Goal: Find specific page/section: Find specific page/section

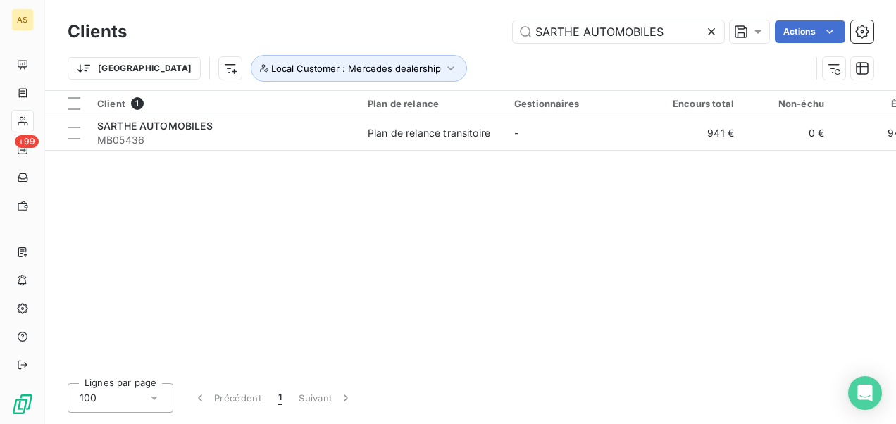
drag, startPoint x: 674, startPoint y: 30, endPoint x: 318, endPoint y: 28, distance: 356.5
click at [347, 37] on div "SARTHE AUTOMOBILES Actions" at bounding box center [509, 31] width 730 height 23
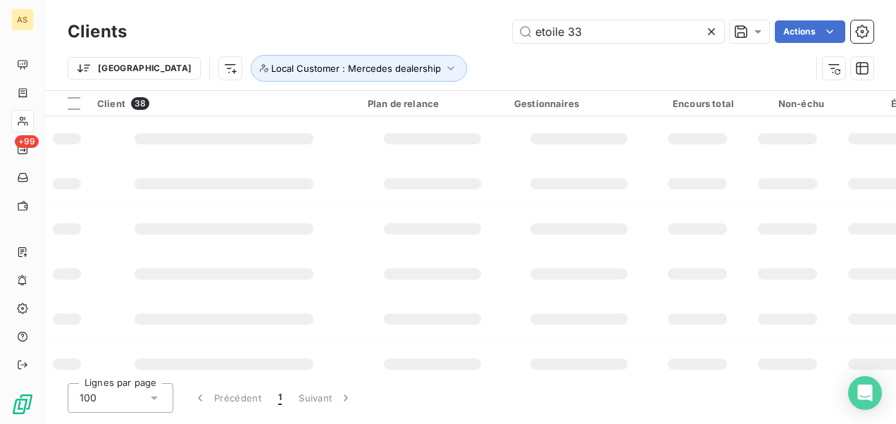
type input "etoile 33"
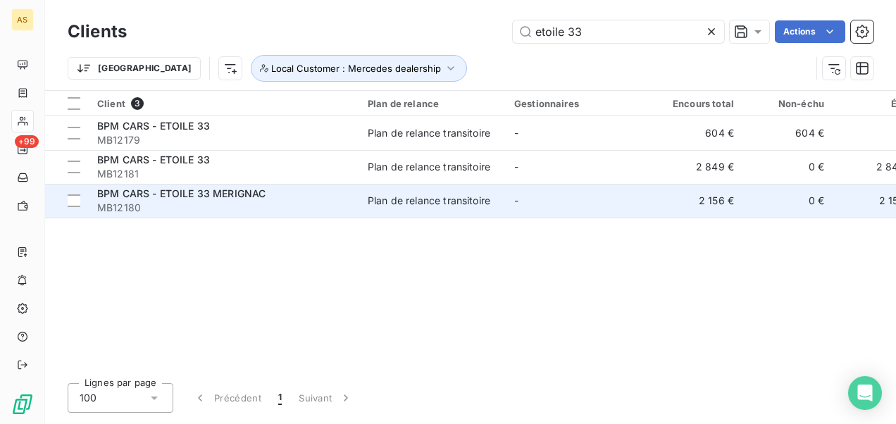
click at [371, 190] on td "Plan de relance transitoire" at bounding box center [432, 201] width 147 height 34
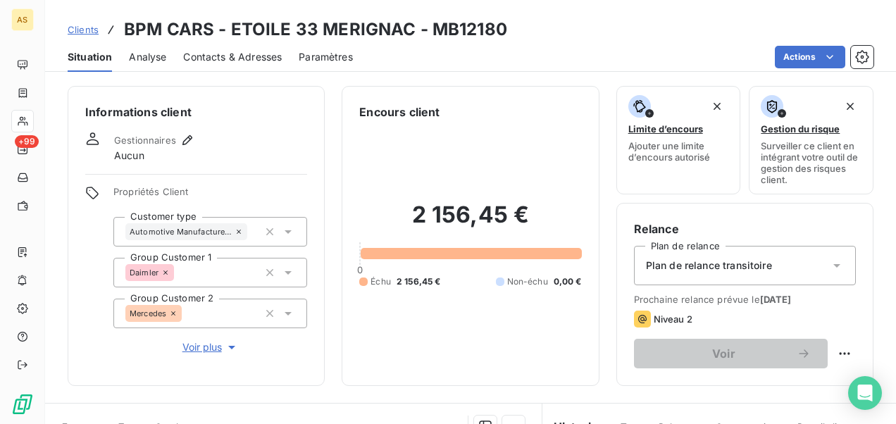
click at [253, 58] on span "Contacts & Adresses" at bounding box center [232, 57] width 99 height 14
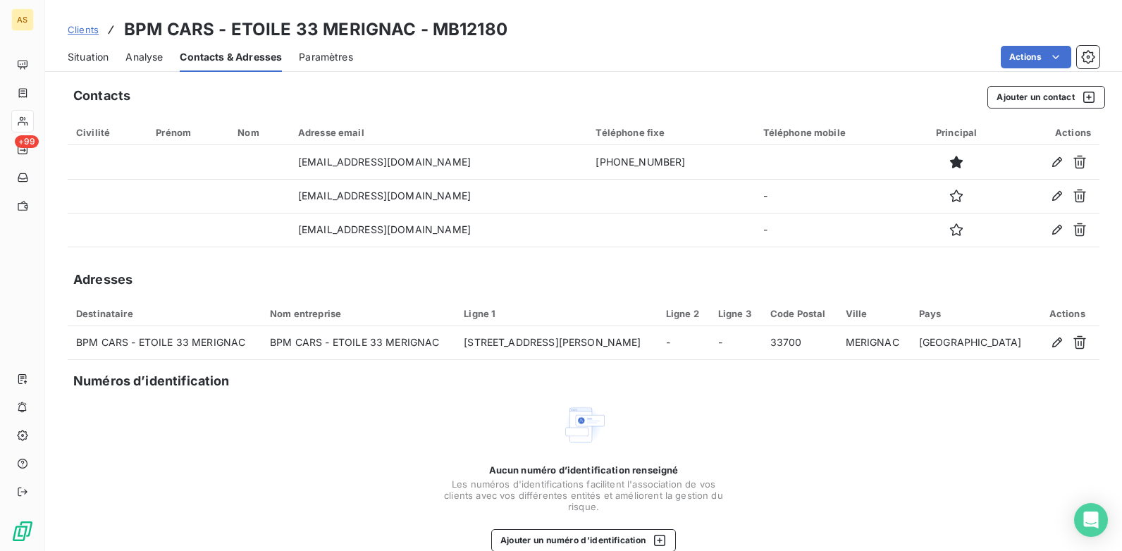
click at [92, 33] on span "Clients" at bounding box center [83, 29] width 31 height 11
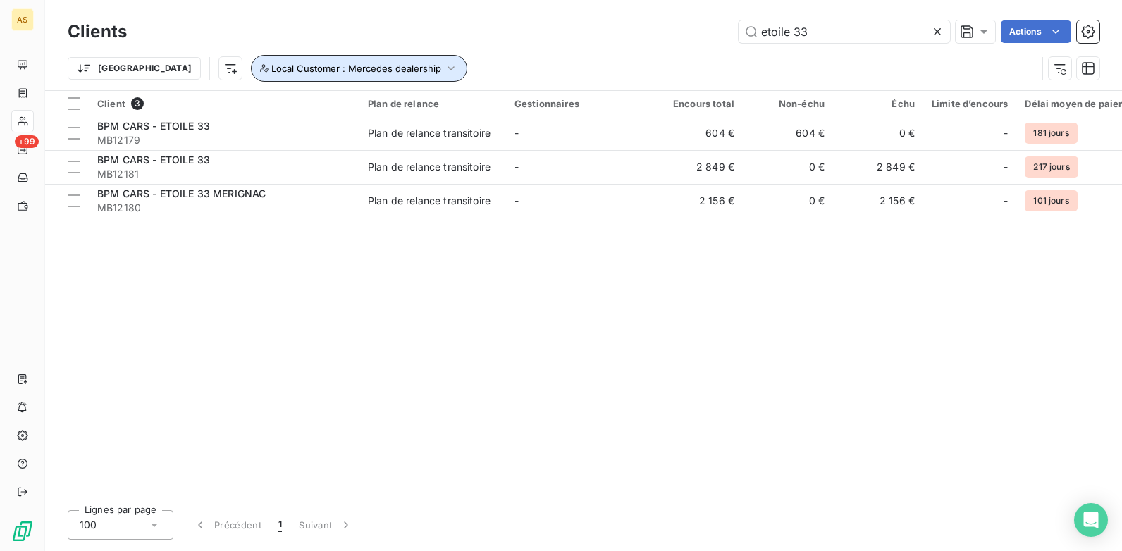
click at [444, 71] on icon "button" at bounding box center [451, 68] width 14 height 14
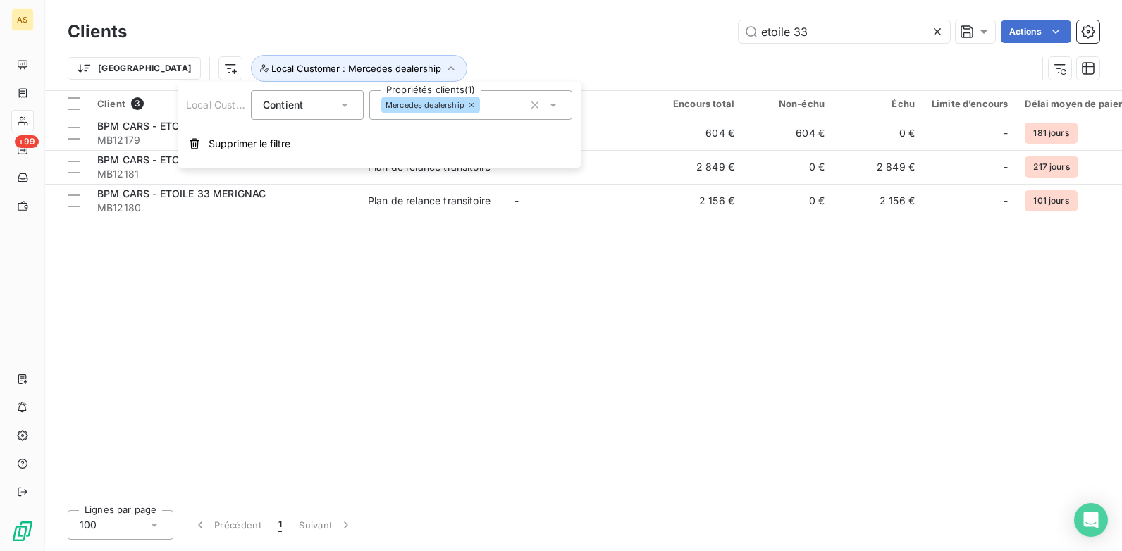
click at [552, 108] on icon at bounding box center [553, 105] width 14 height 14
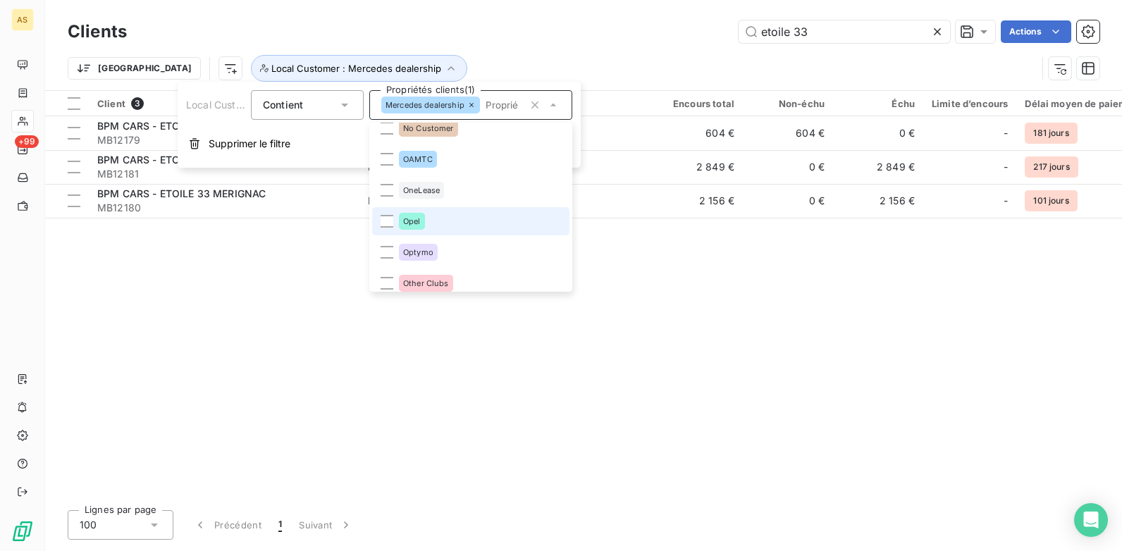
scroll to position [1694, 0]
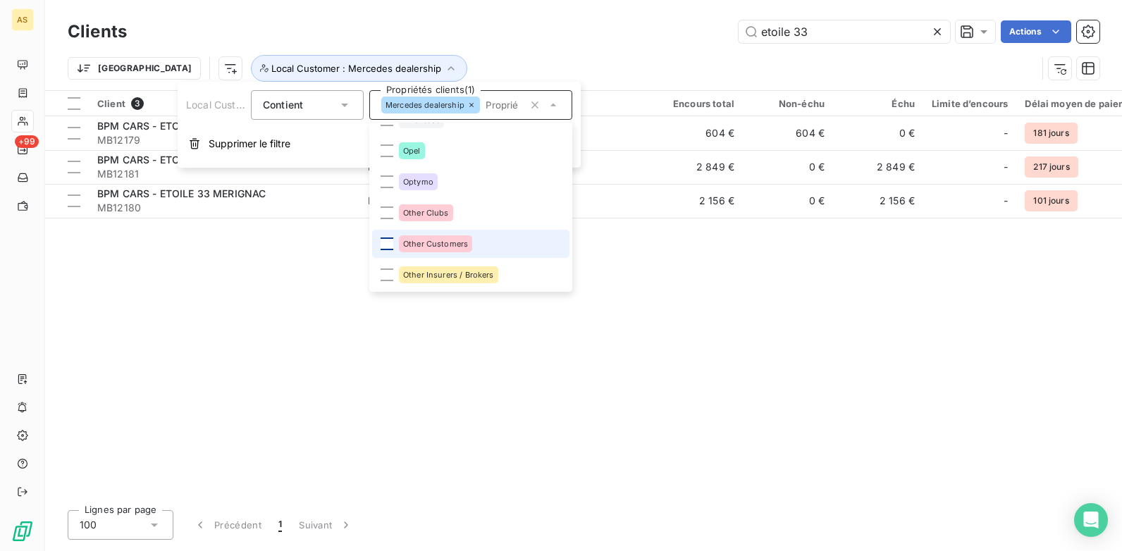
click at [385, 249] on div at bounding box center [386, 243] width 13 height 13
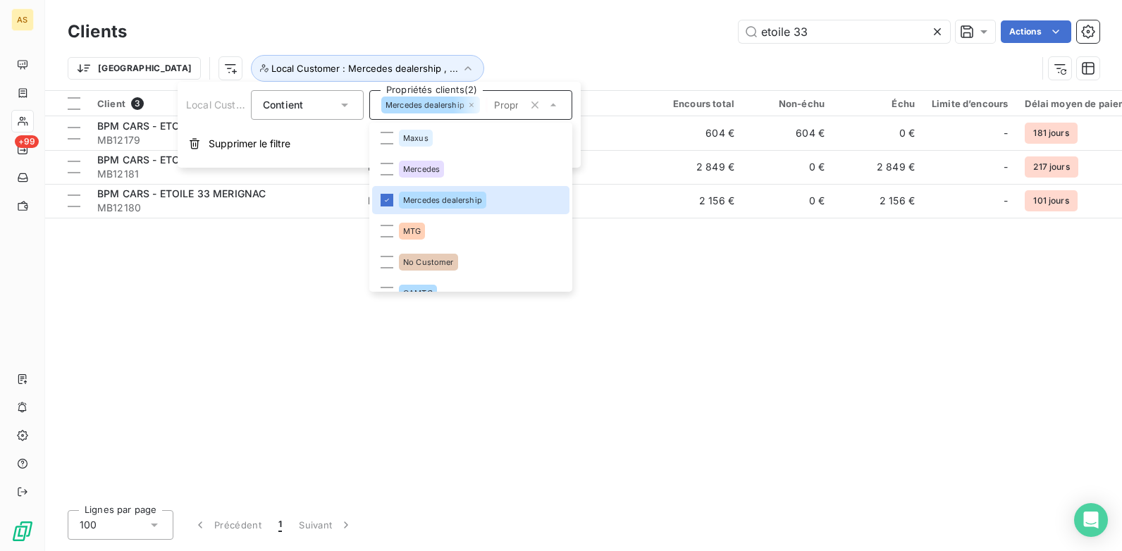
scroll to position [1482, 0]
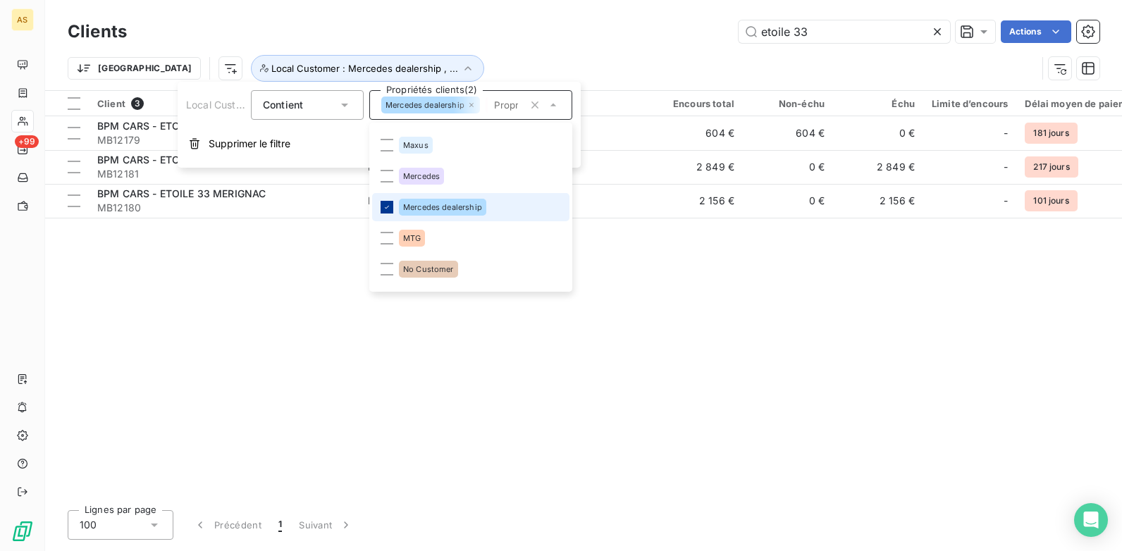
click at [387, 206] on icon at bounding box center [387, 207] width 4 height 3
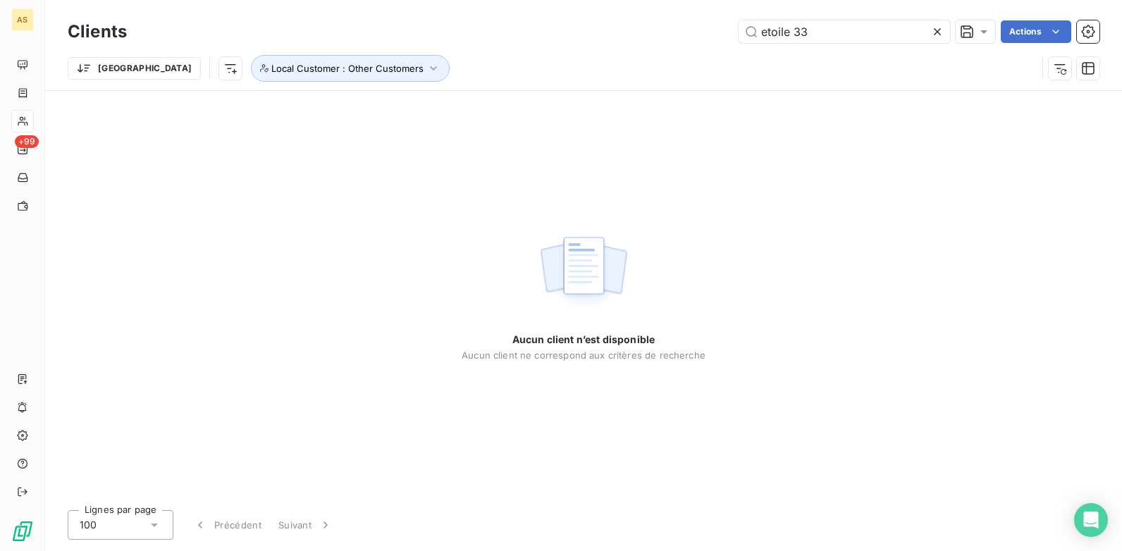
click at [526, 49] on div "Trier Local Customer : Other Customers" at bounding box center [583, 68] width 1031 height 44
click at [895, 78] on div "Trier Local Customer : Other Customers" at bounding box center [552, 68] width 969 height 27
click at [895, 36] on icon at bounding box center [937, 32] width 14 height 14
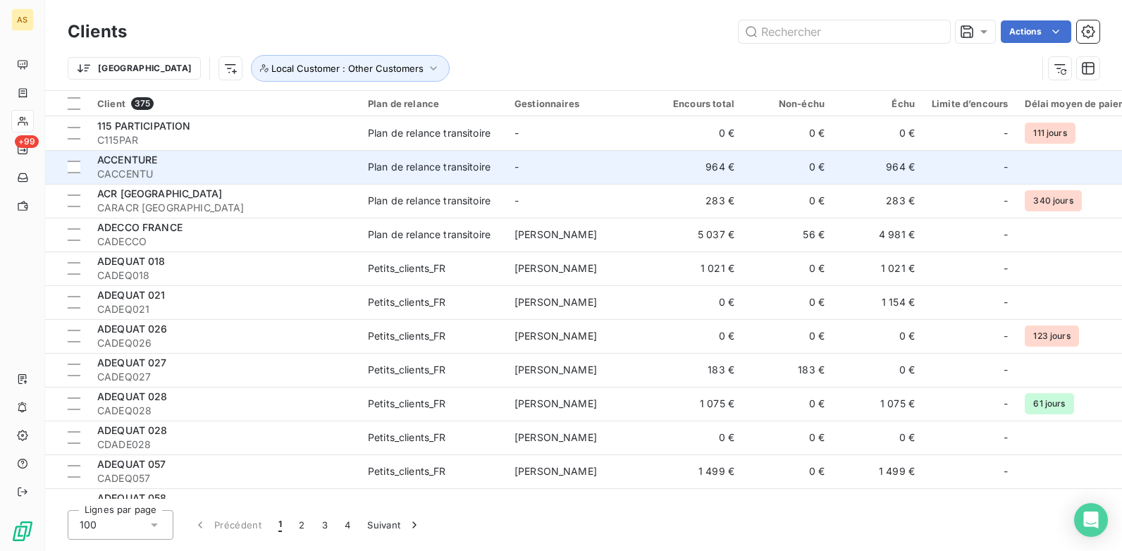
click at [730, 166] on td "964 €" at bounding box center [697, 167] width 90 height 34
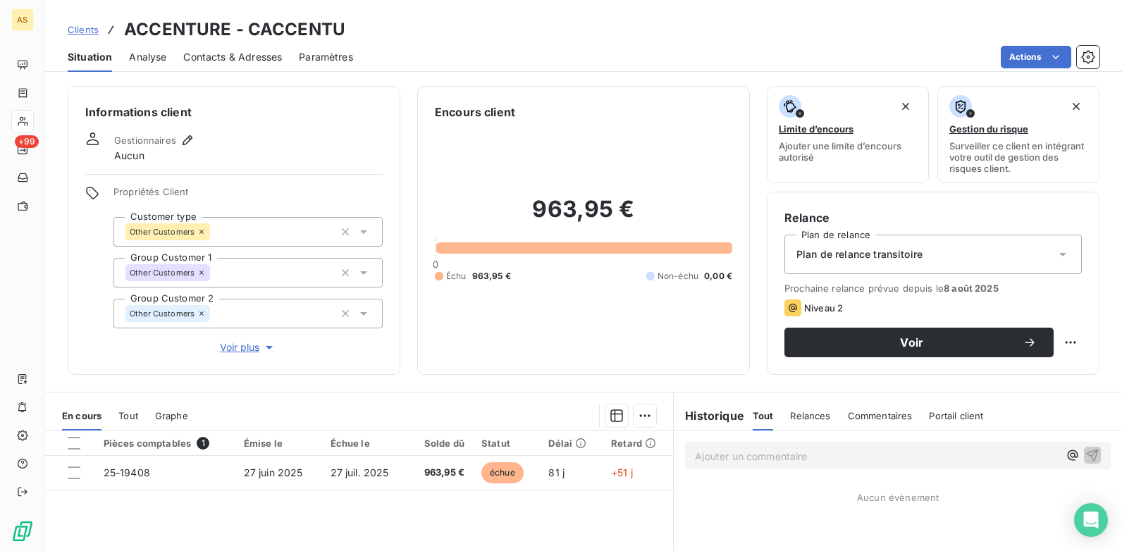
click at [208, 53] on span "Contacts & Adresses" at bounding box center [232, 57] width 99 height 14
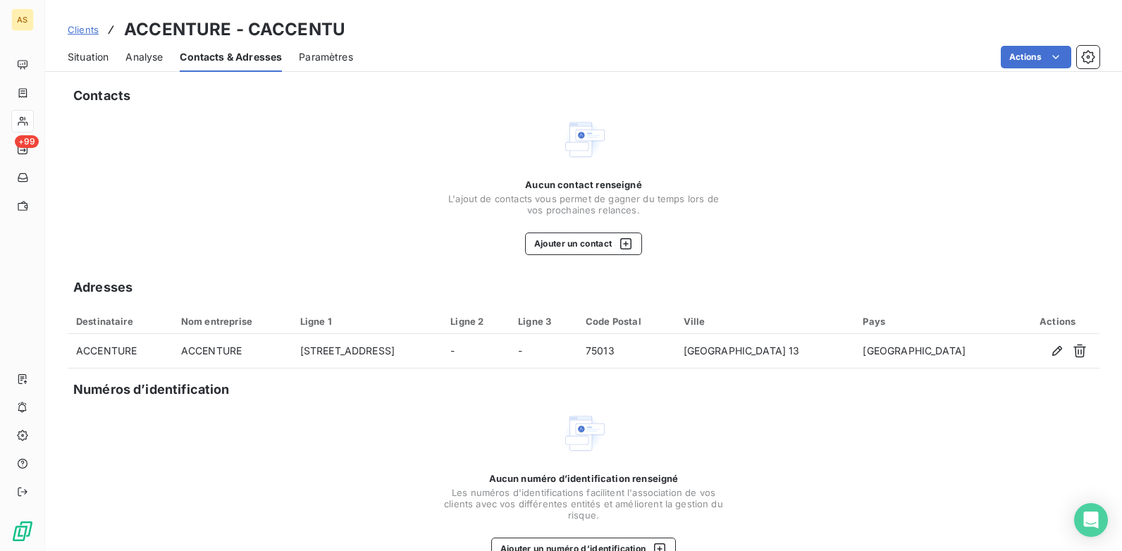
click at [347, 25] on div "Clients ACCENTURE - CACCENTU" at bounding box center [583, 29] width 1076 height 25
drag, startPoint x: 347, startPoint y: 30, endPoint x: 247, endPoint y: 41, distance: 100.0
click at [247, 41] on div "Clients ACCENTURE - CACCENTU" at bounding box center [583, 29] width 1076 height 25
copy h3 "CACCENTU"
click at [84, 59] on span "Situation" at bounding box center [88, 57] width 41 height 14
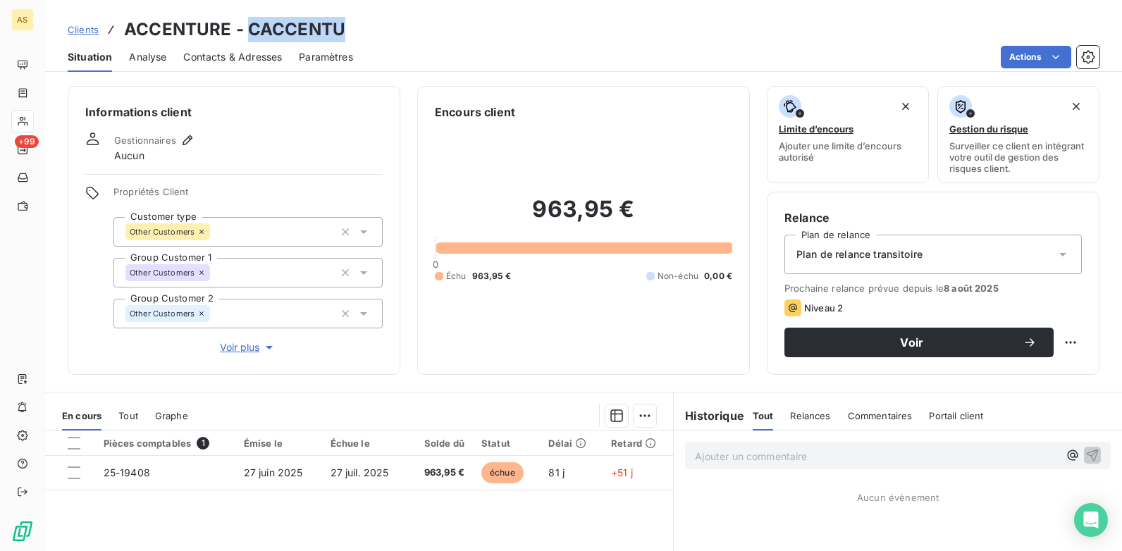
click at [252, 60] on span "Contacts & Adresses" at bounding box center [232, 57] width 99 height 14
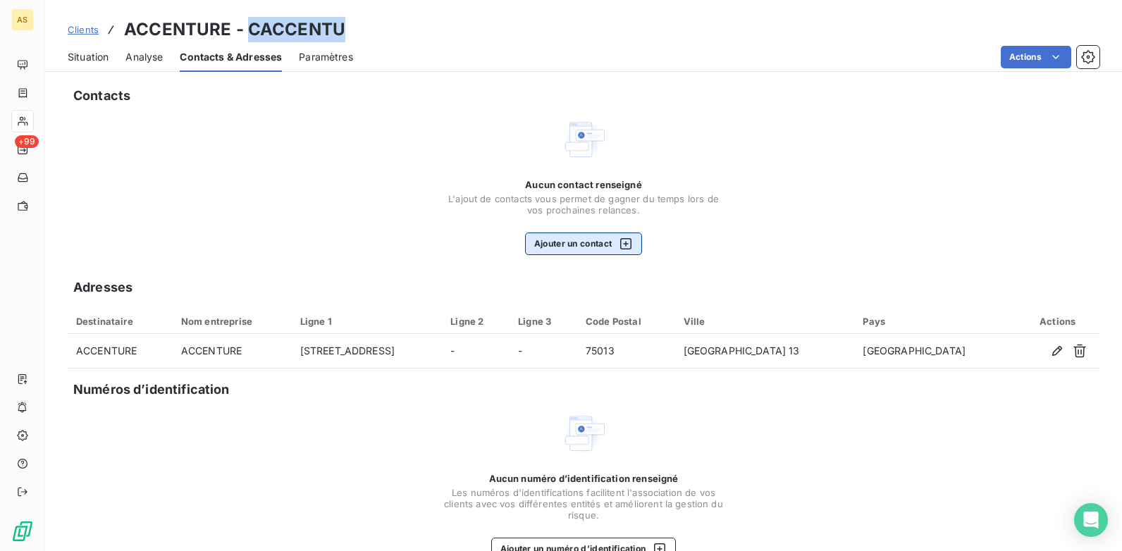
click at [623, 250] on icon "button" at bounding box center [626, 244] width 14 height 14
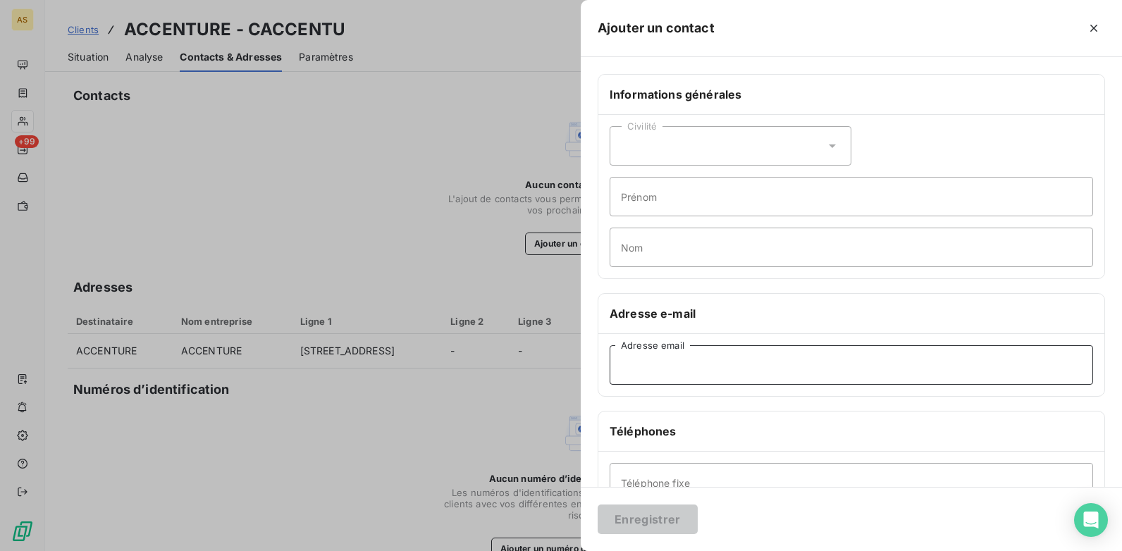
click at [636, 352] on input "Adresse email" at bounding box center [850, 364] width 483 height 39
paste input "mariyana.karteva@accenture.com"
click at [621, 373] on input "mariyana.karteva@accenture.com" at bounding box center [850, 364] width 483 height 39
type input "mariyana.karteva@accenture.com"
click at [649, 423] on button "Enregistrer" at bounding box center [647, 519] width 100 height 30
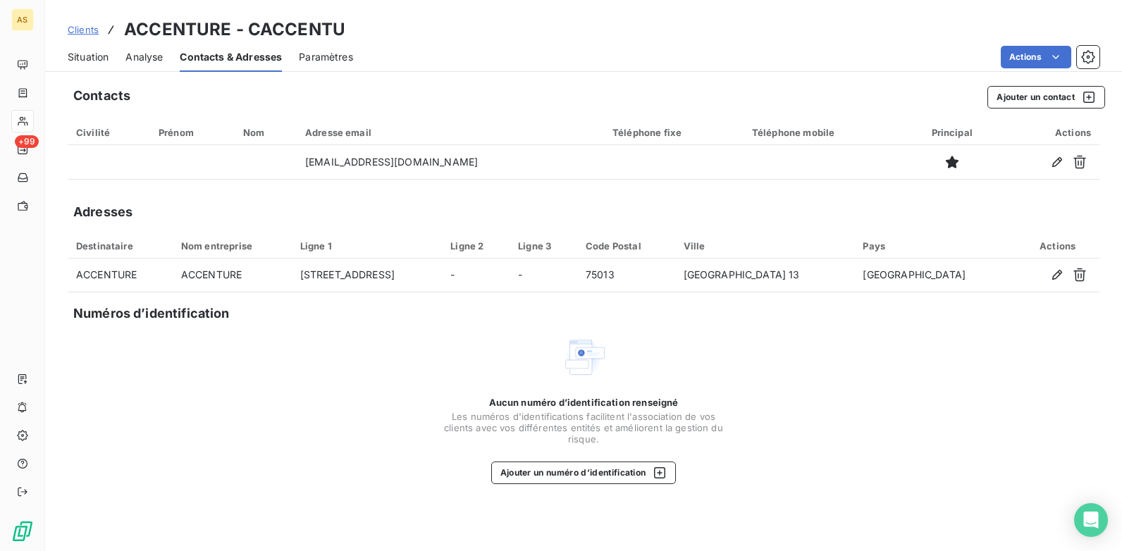
click at [72, 32] on span "Clients" at bounding box center [83, 29] width 31 height 11
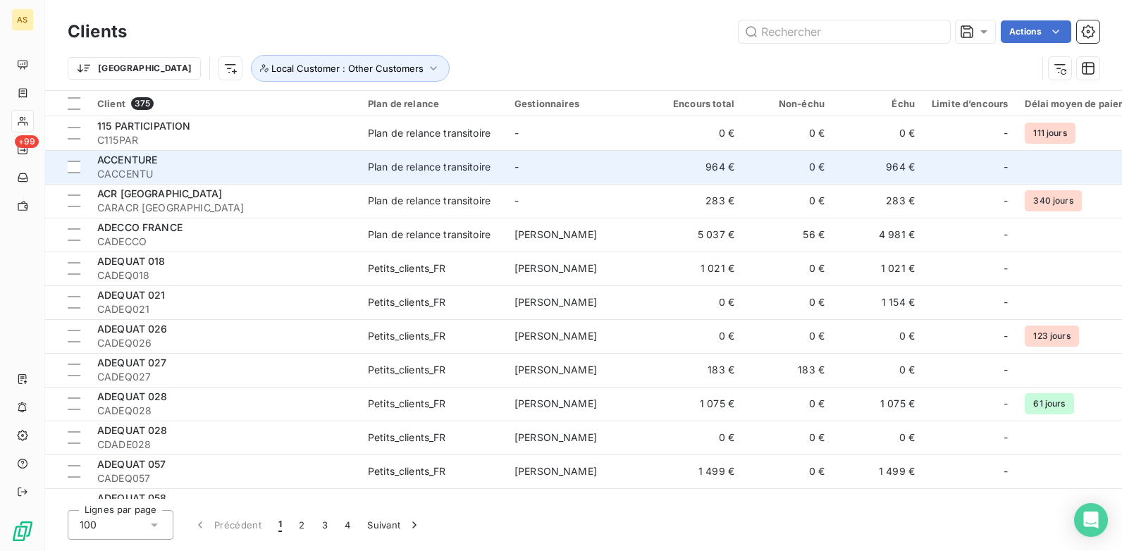
click at [235, 167] on span "CACCENTU" at bounding box center [224, 174] width 254 height 14
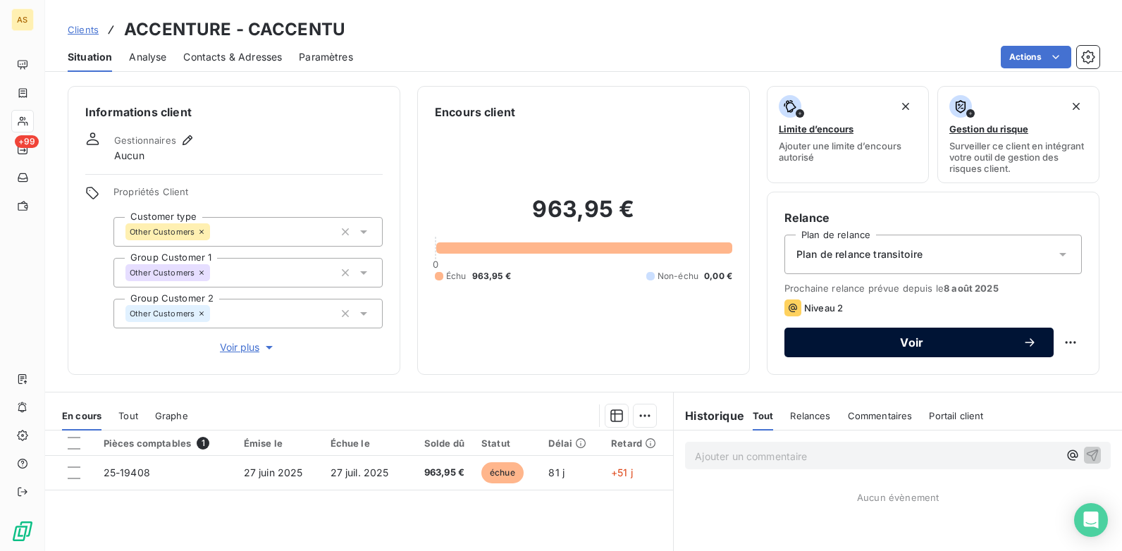
click at [859, 337] on span "Voir" at bounding box center [911, 342] width 221 height 11
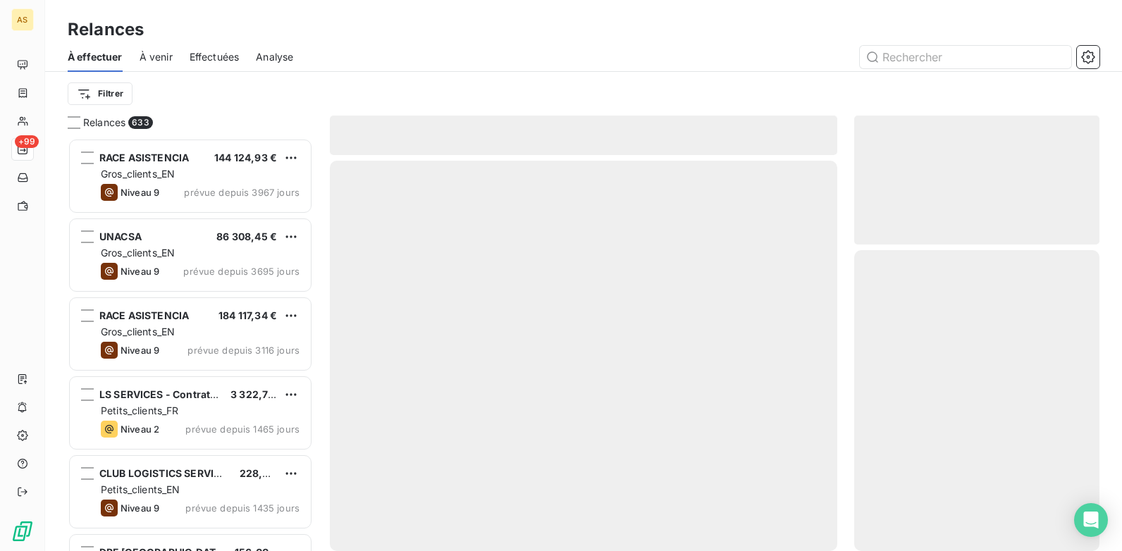
scroll to position [402, 235]
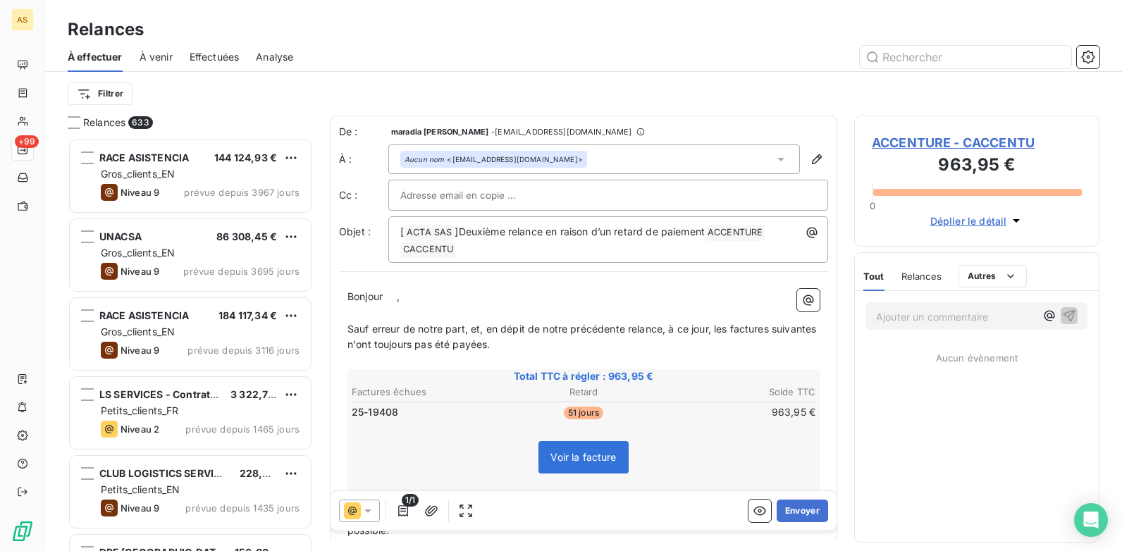
click at [368, 423] on icon at bounding box center [367, 511] width 7 height 4
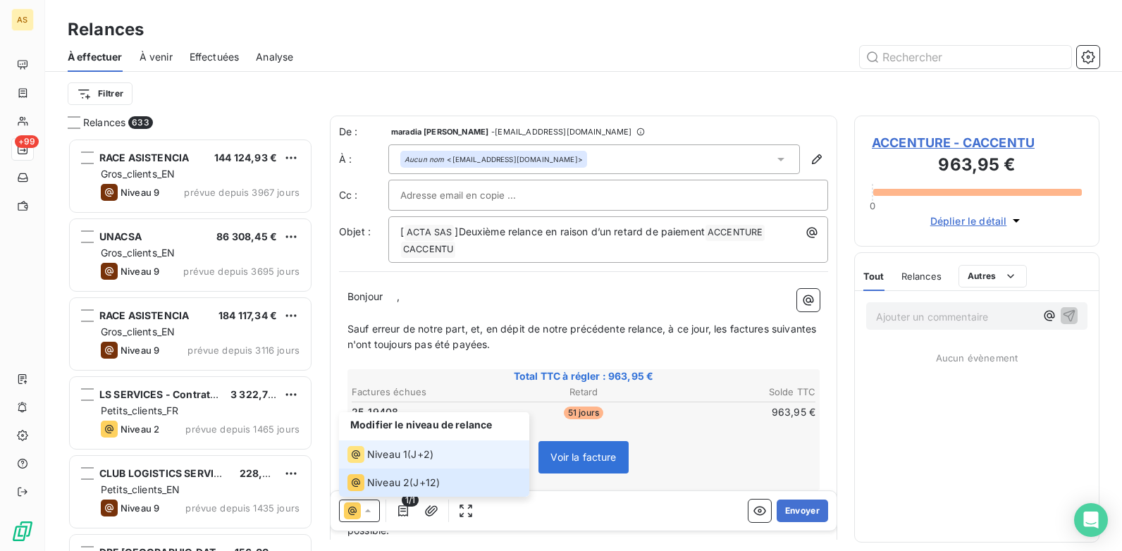
click at [371, 423] on span "Niveau 1" at bounding box center [387, 454] width 40 height 14
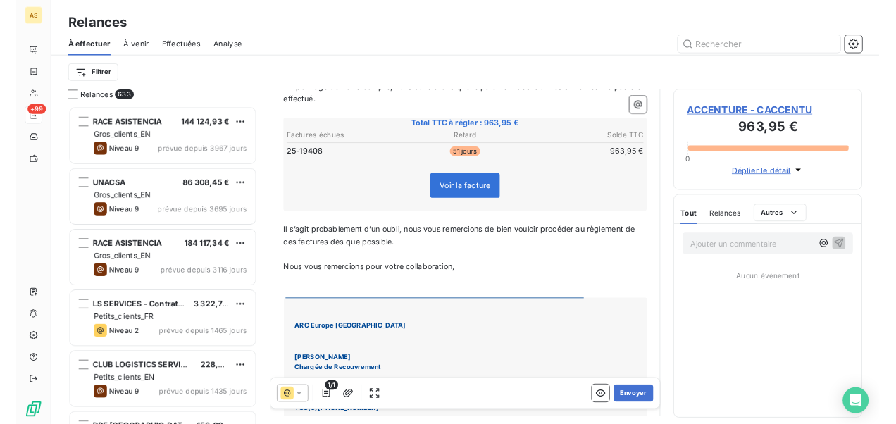
scroll to position [353, 0]
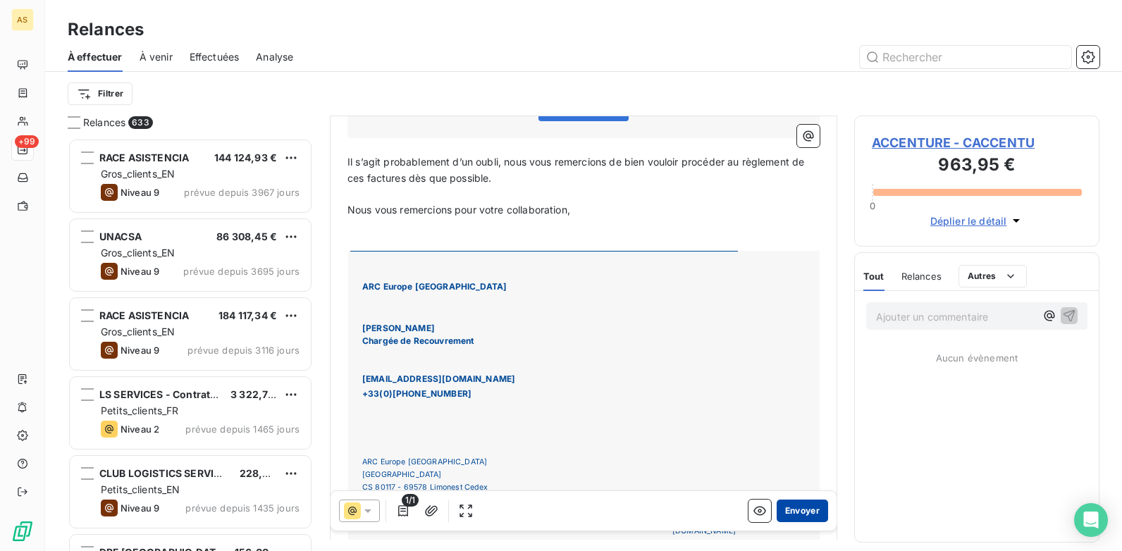
click at [791, 423] on button "Envoyer" at bounding box center [801, 510] width 51 height 23
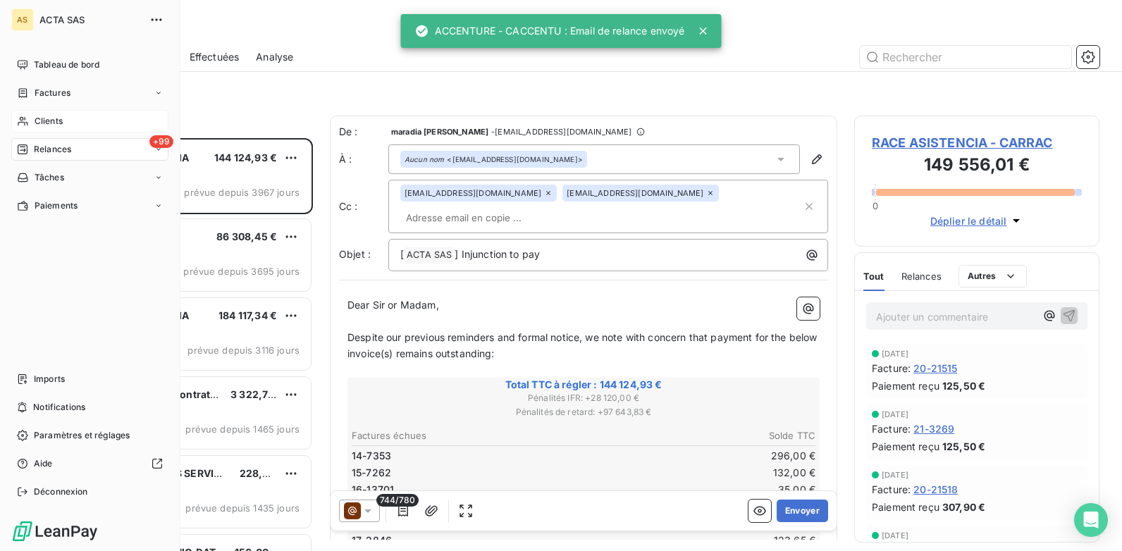
click at [43, 118] on span "Clients" at bounding box center [49, 121] width 28 height 13
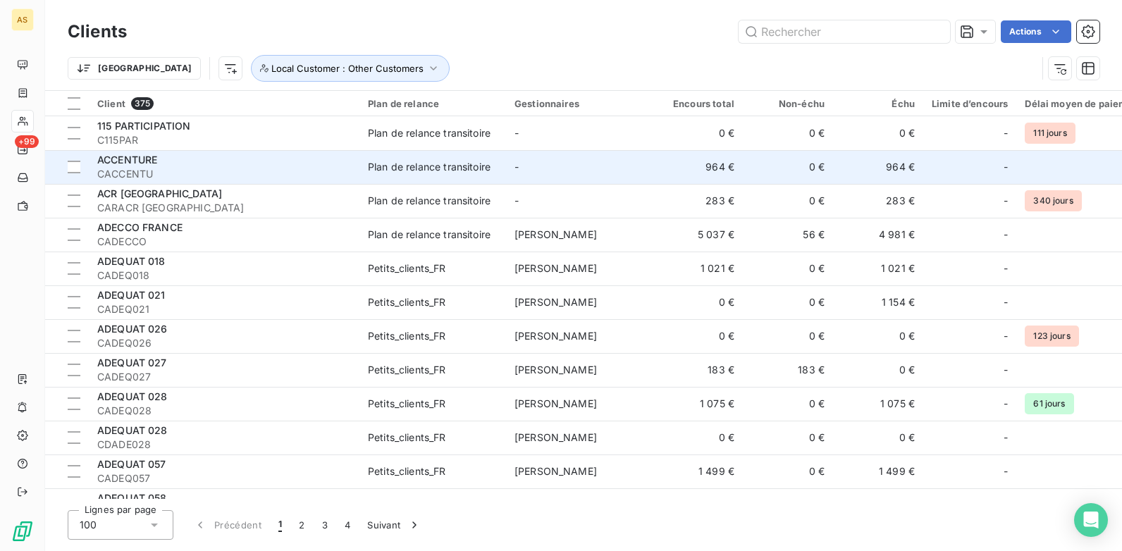
click at [277, 156] on div "ACCENTURE" at bounding box center [224, 160] width 254 height 14
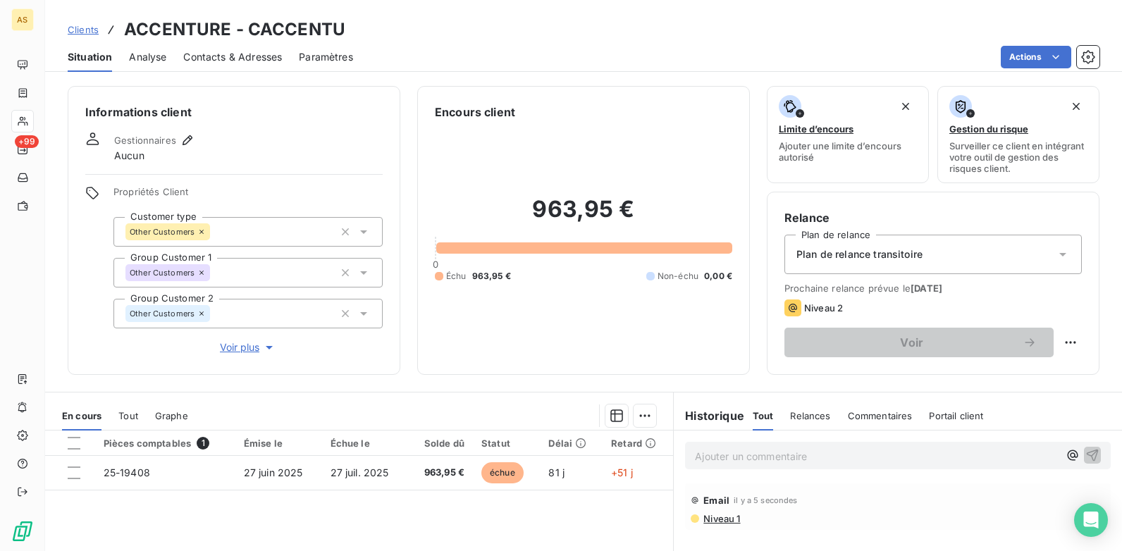
click at [210, 57] on span "Contacts & Adresses" at bounding box center [232, 57] width 99 height 14
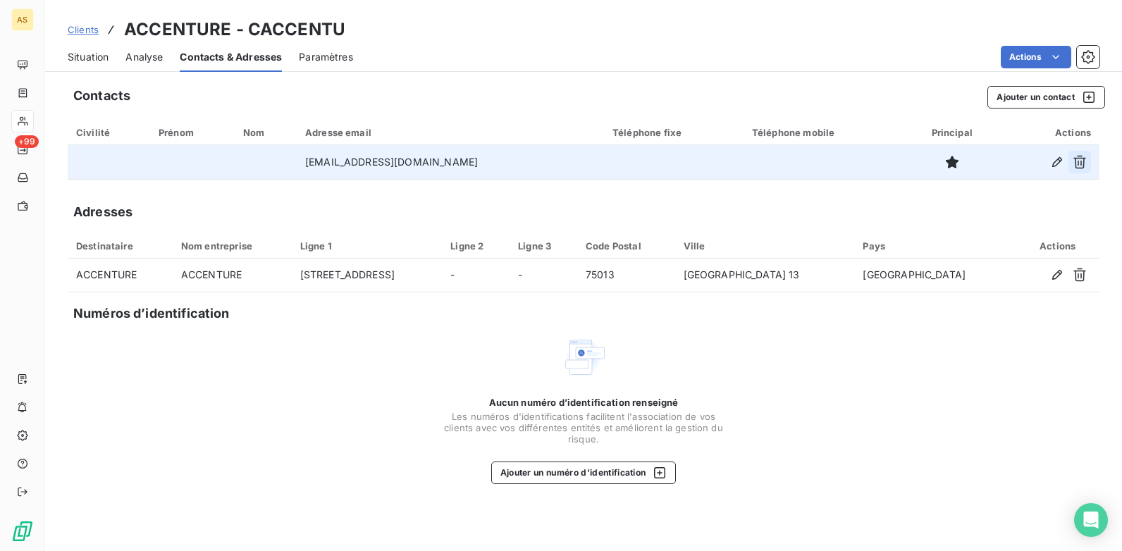
click at [895, 163] on icon "button" at bounding box center [1079, 162] width 14 height 14
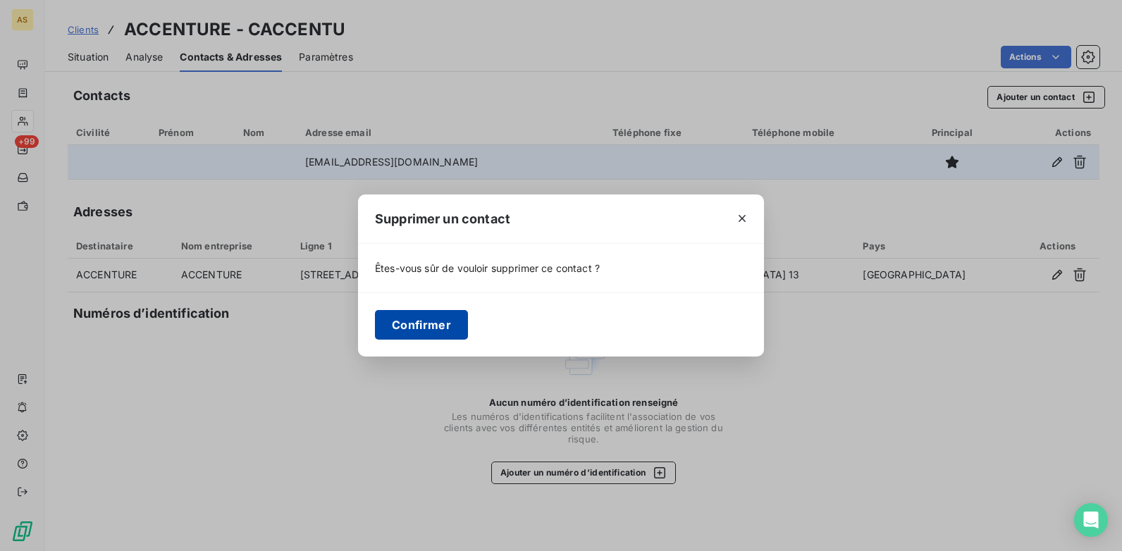
click at [414, 330] on button "Confirmer" at bounding box center [421, 325] width 93 height 30
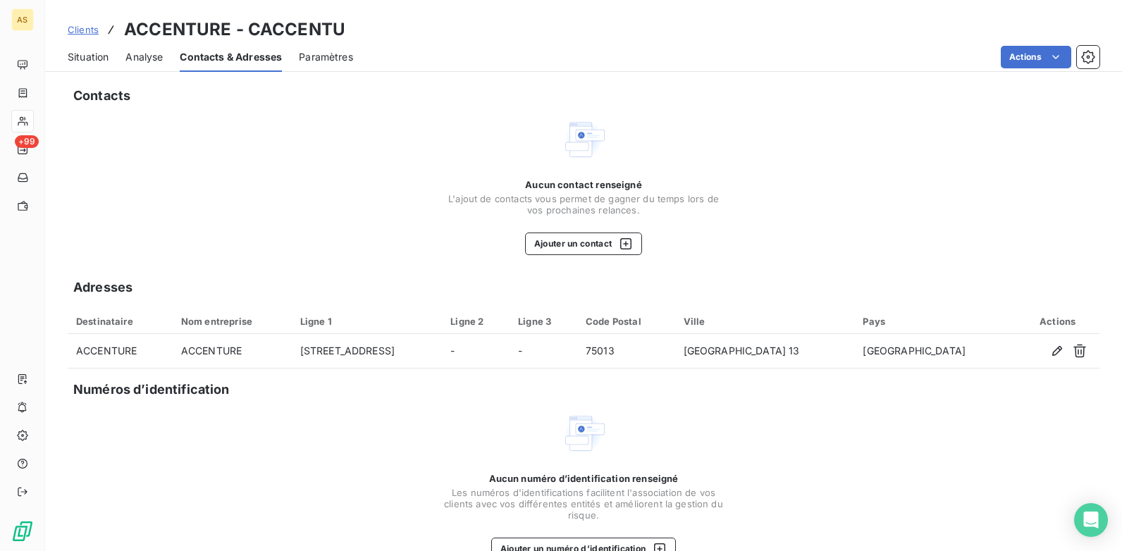
click at [80, 32] on span "Clients" at bounding box center [83, 29] width 31 height 11
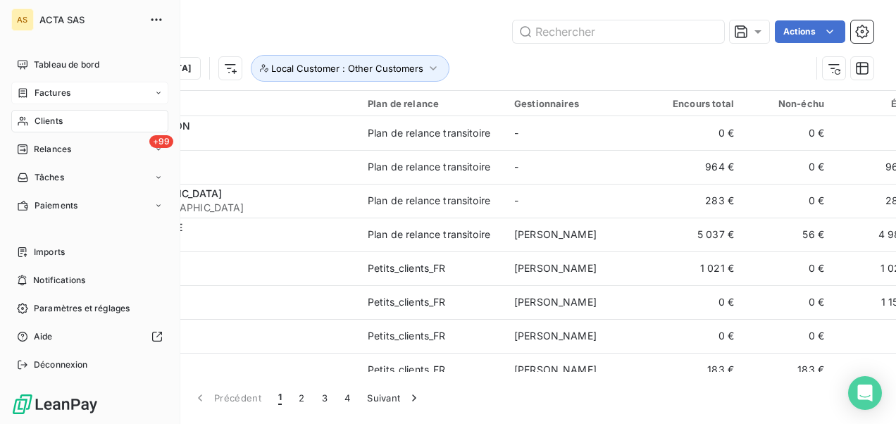
click at [75, 94] on div "Factures" at bounding box center [89, 93] width 157 height 23
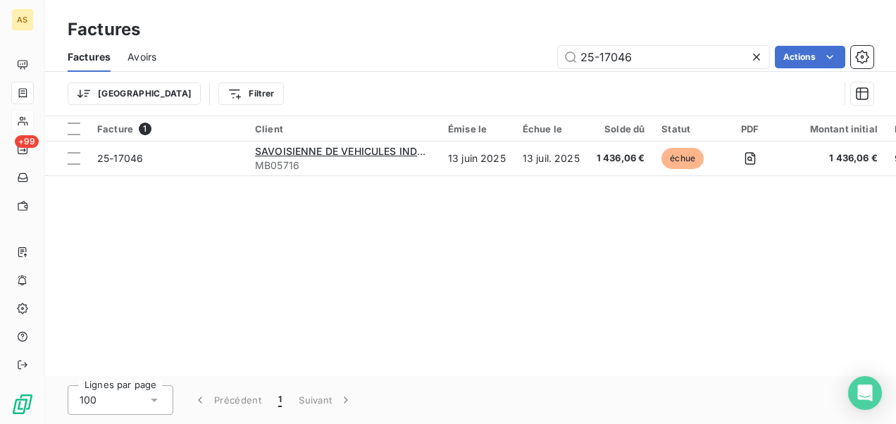
click at [758, 57] on icon at bounding box center [757, 57] width 14 height 14
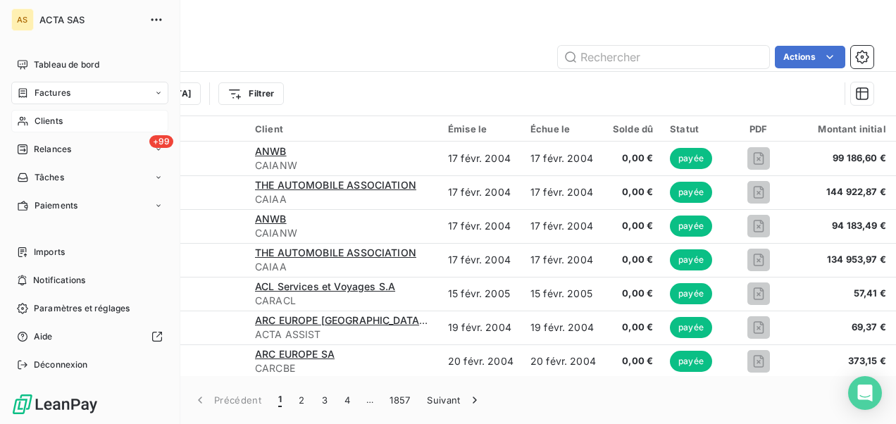
click at [97, 86] on div "Factures" at bounding box center [89, 93] width 157 height 23
click at [59, 69] on span "Tableau de bord" at bounding box center [67, 64] width 66 height 13
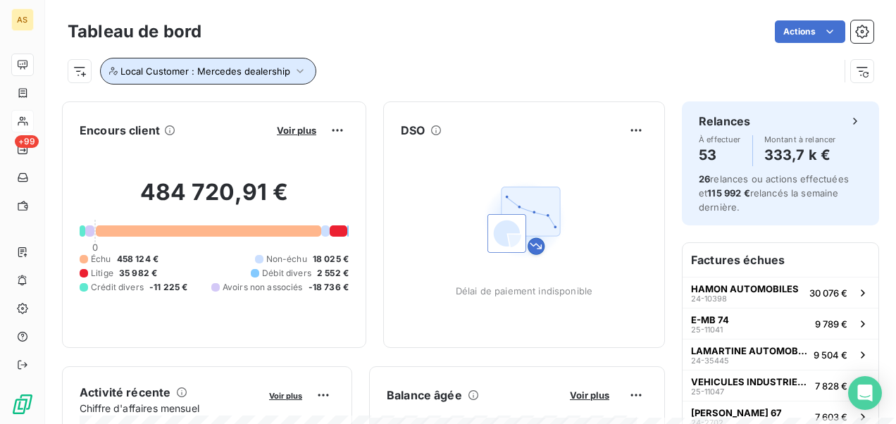
click at [297, 69] on icon "button" at bounding box center [300, 71] width 14 height 14
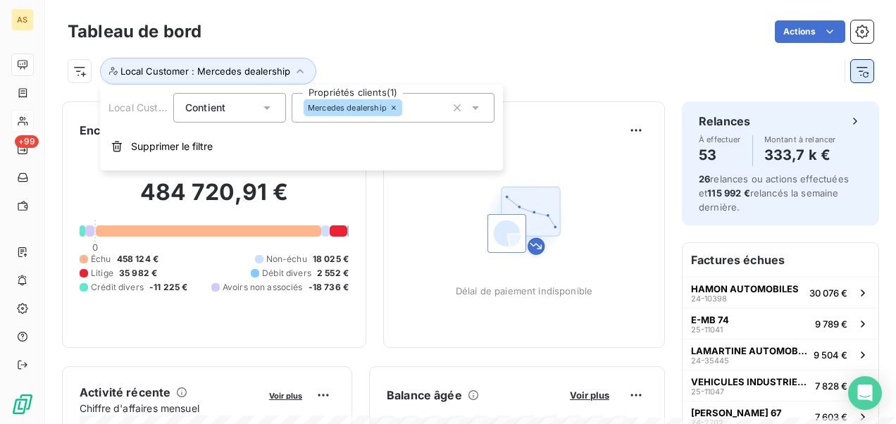
click at [863, 75] on icon "button" at bounding box center [866, 75] width 6 height 6
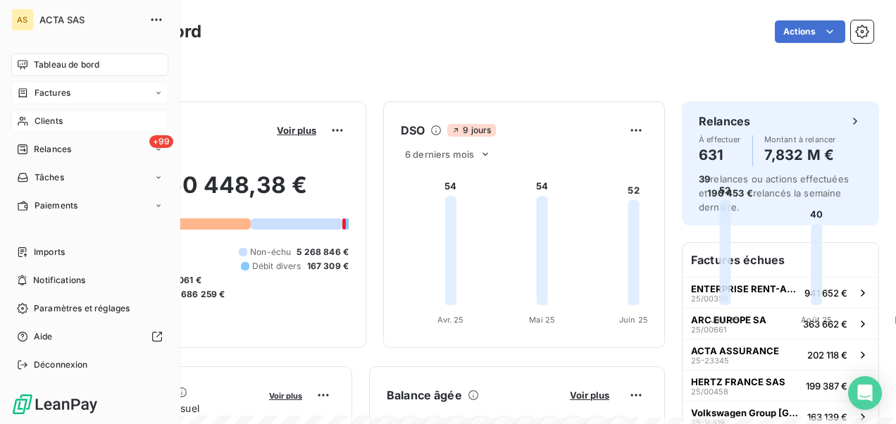
click at [83, 87] on div "Factures" at bounding box center [89, 93] width 157 height 23
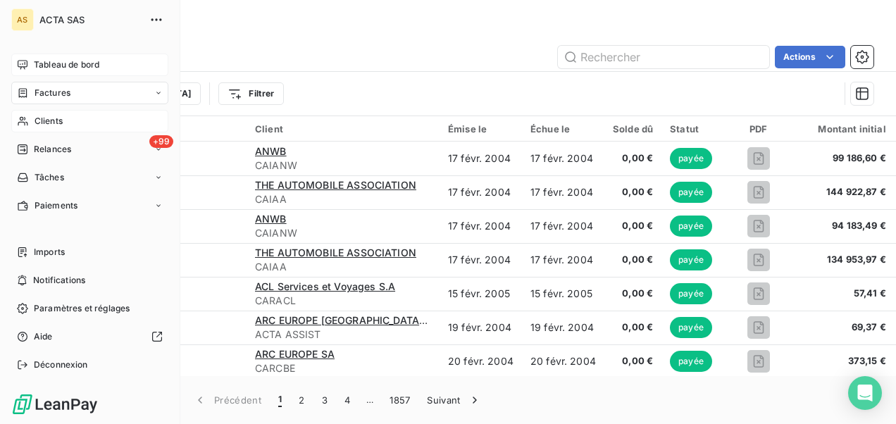
click at [72, 70] on span "Tableau de bord" at bounding box center [67, 64] width 66 height 13
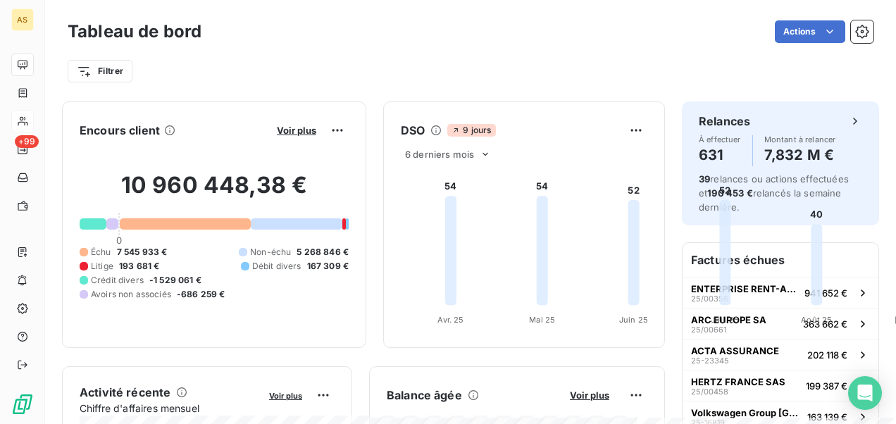
click at [674, 20] on html "AS +99 Tableau de bord Actions Filtrer Encours client Voir plus 10 960 448,38 €…" at bounding box center [448, 212] width 896 height 424
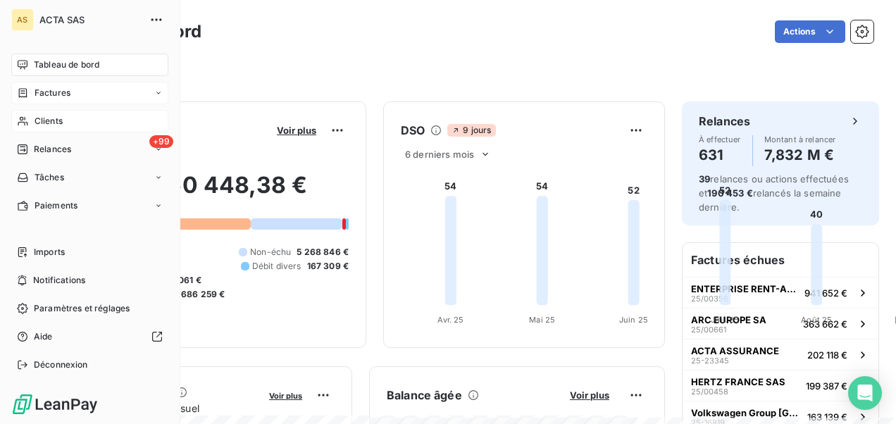
click at [58, 99] on div "Factures" at bounding box center [89, 93] width 157 height 23
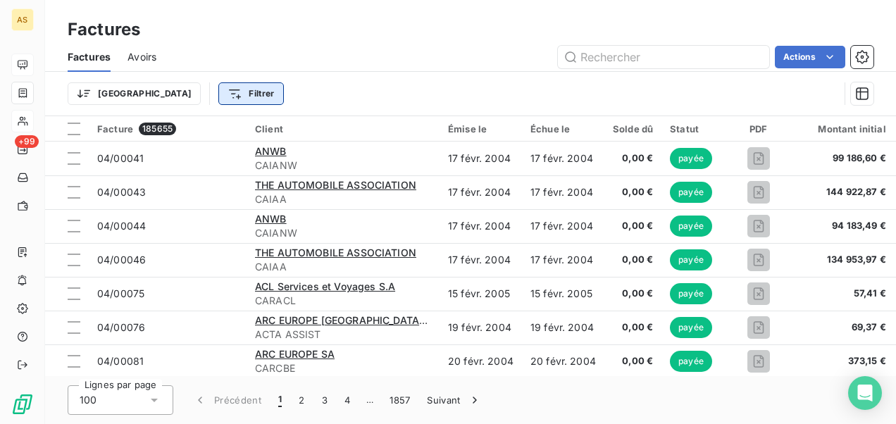
click at [192, 98] on html "AS +99 Factures Factures Avoirs Actions Trier Filtrer Facture 185655 Client Émi…" at bounding box center [448, 212] width 896 height 424
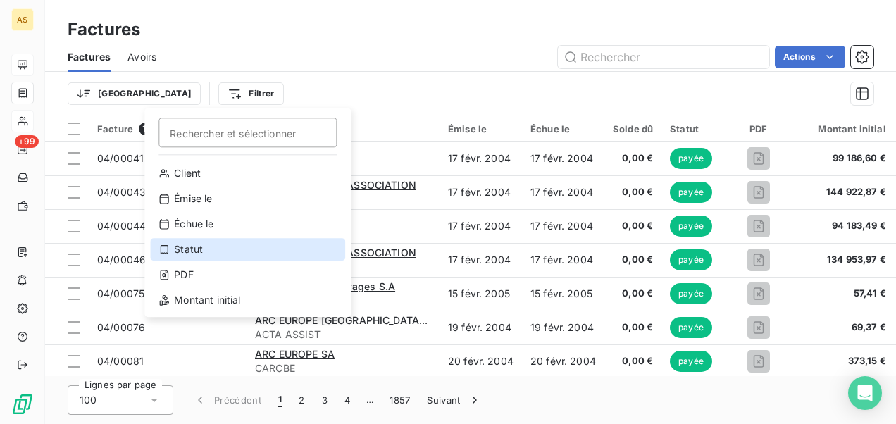
click at [200, 248] on div "Statut" at bounding box center [247, 249] width 195 height 23
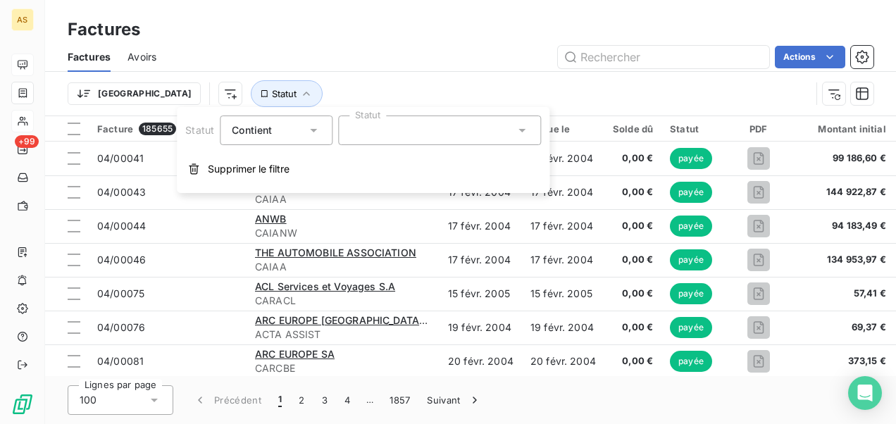
click at [523, 132] on icon at bounding box center [522, 130] width 14 height 14
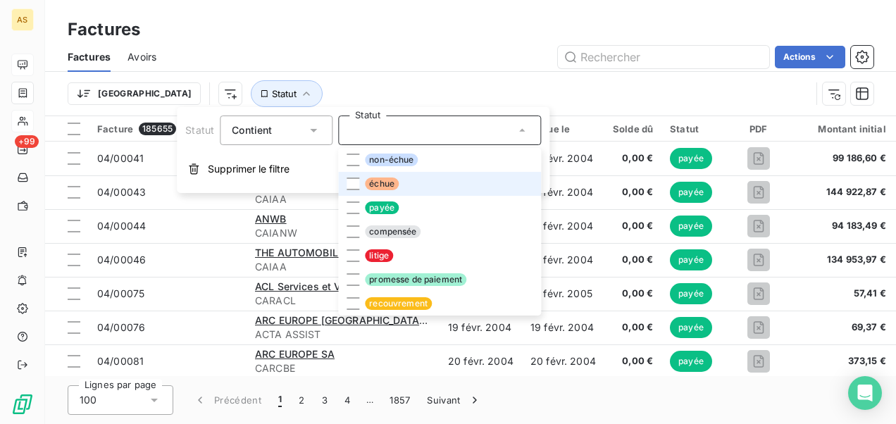
click at [364, 185] on li "échue" at bounding box center [439, 184] width 203 height 24
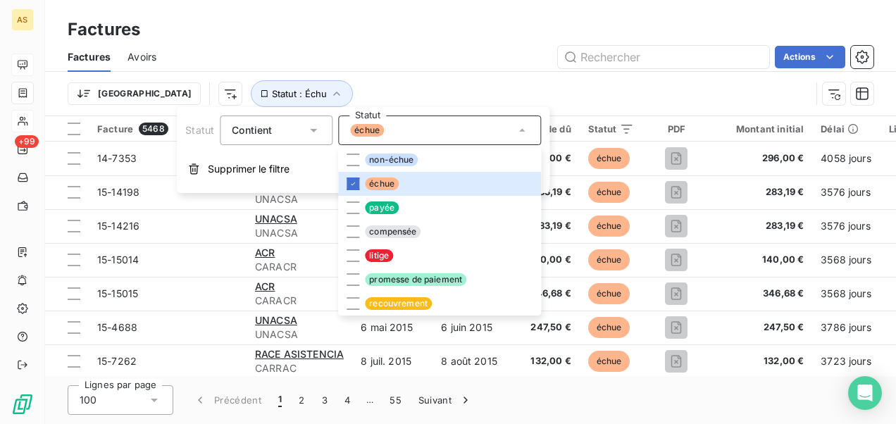
click at [397, 86] on div "Trier Statut : Échu" at bounding box center [439, 93] width 743 height 27
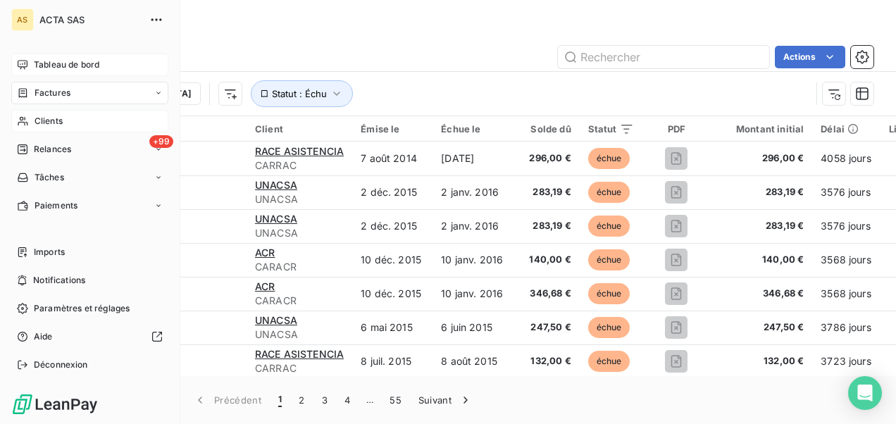
click at [46, 120] on span "Clients" at bounding box center [49, 121] width 28 height 13
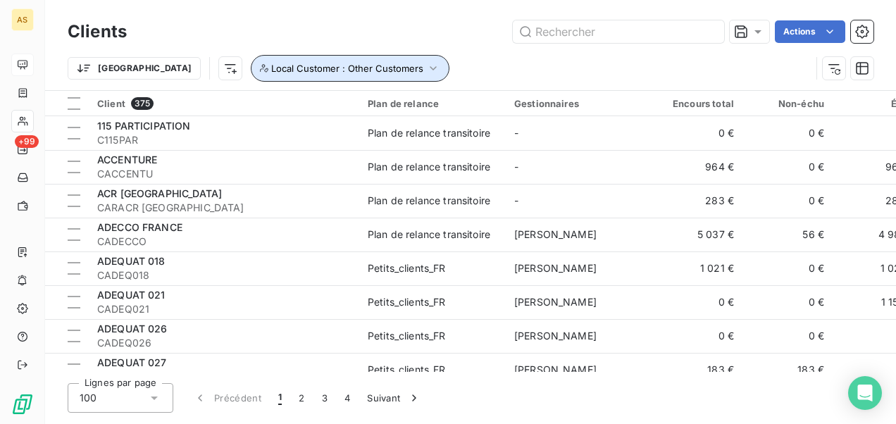
click at [430, 68] on icon "button" at bounding box center [433, 68] width 6 height 4
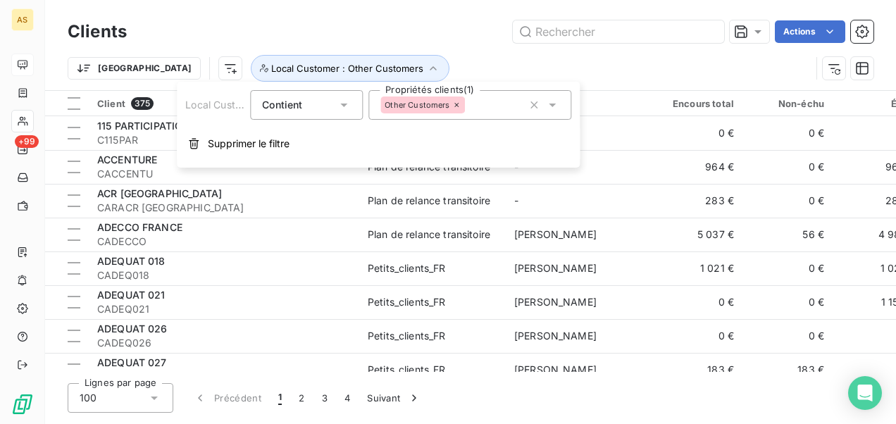
click at [552, 106] on icon at bounding box center [552, 106] width 7 height 4
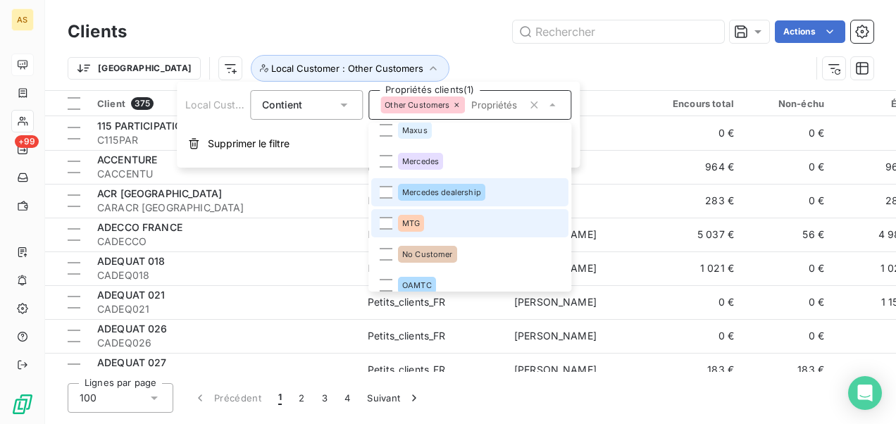
scroll to position [1448, 0]
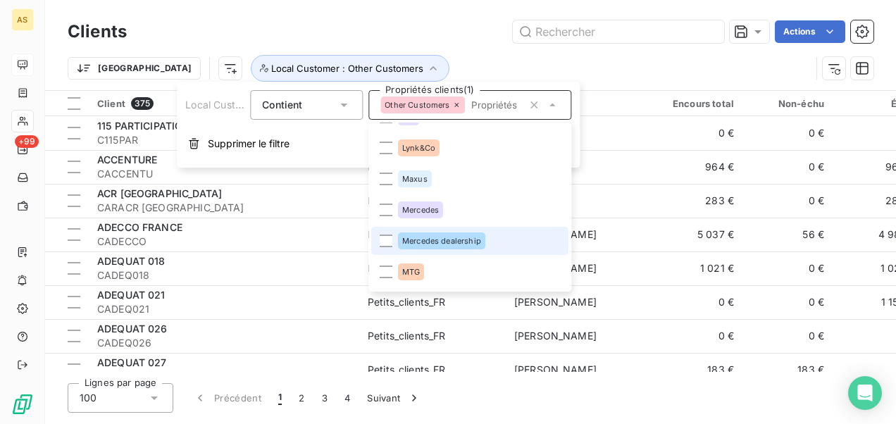
click at [402, 234] on div "Mercedes dealership" at bounding box center [441, 240] width 87 height 17
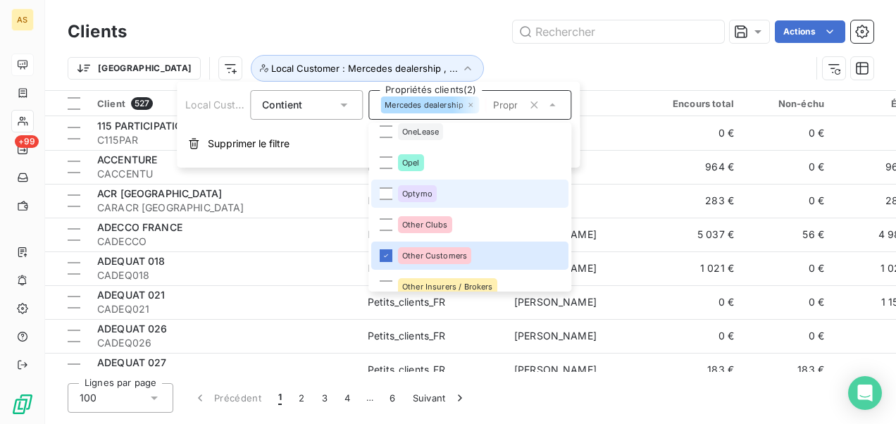
scroll to position [1660, 0]
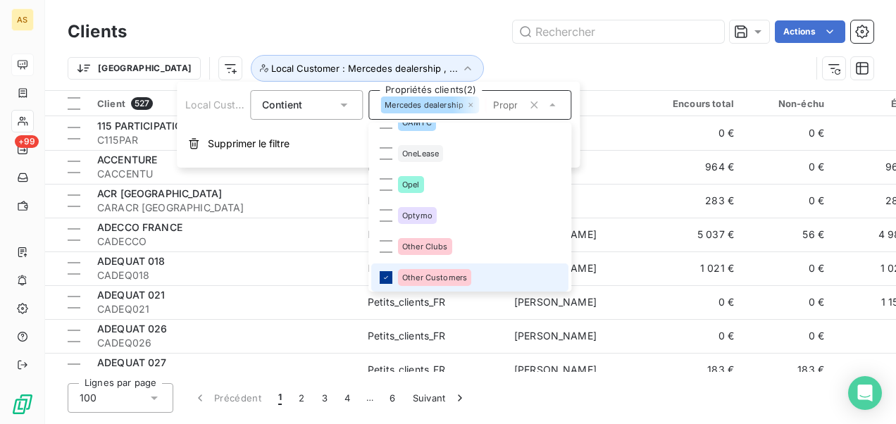
click at [389, 275] on icon at bounding box center [386, 277] width 8 height 8
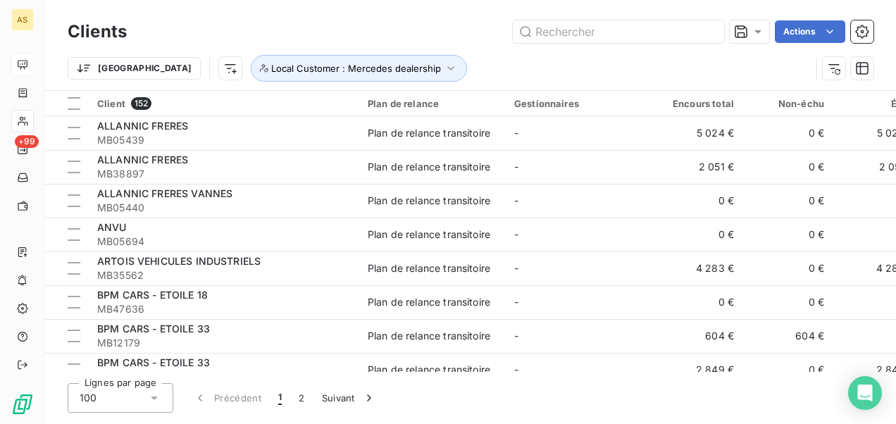
click at [465, 56] on div "Trier Local Customer : Mercedes dealership" at bounding box center [439, 68] width 743 height 27
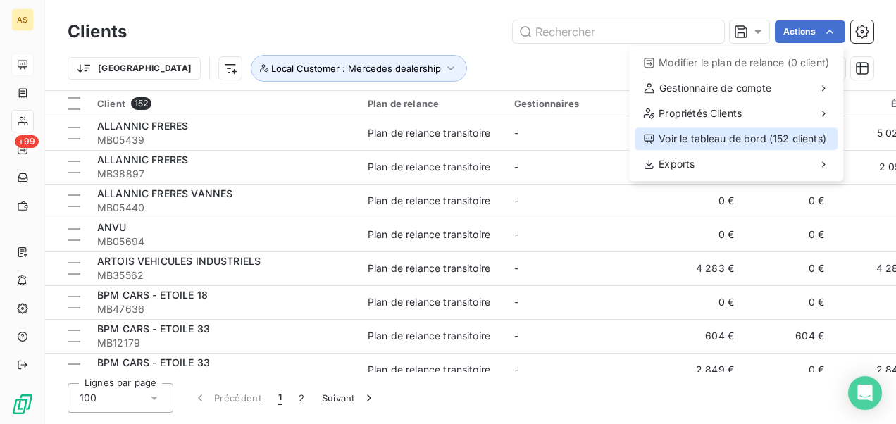
click at [719, 137] on div "Voir le tableau de bord (152 clients)" at bounding box center [736, 139] width 203 height 23
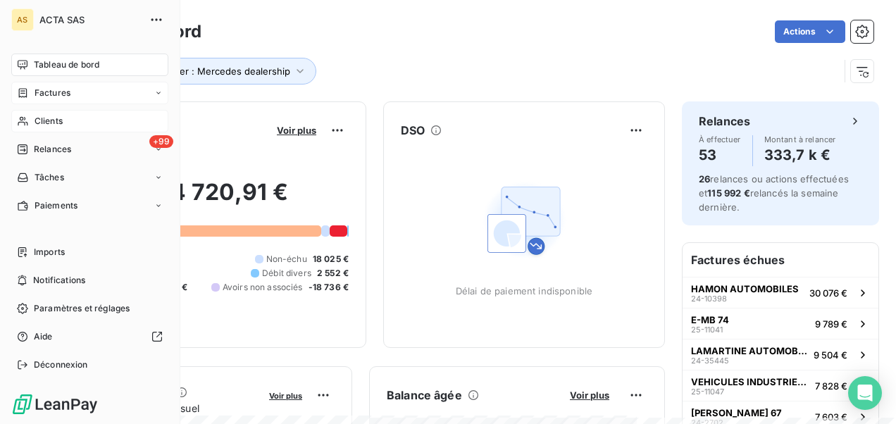
click at [85, 94] on div "Factures" at bounding box center [89, 93] width 157 height 23
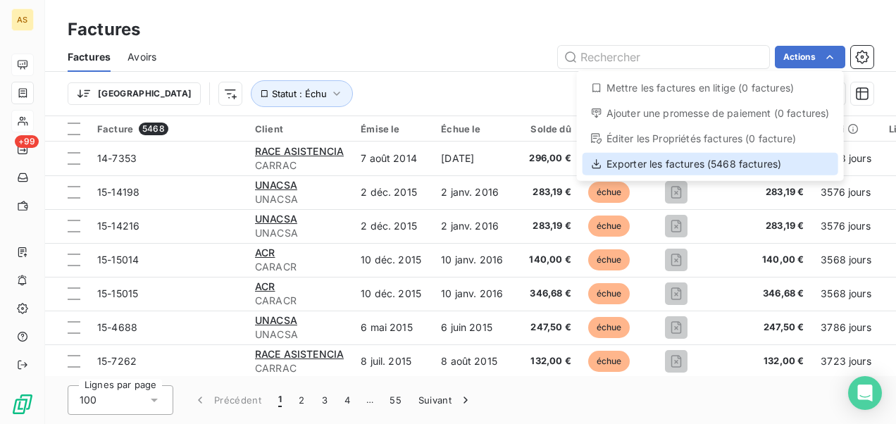
click at [681, 163] on div "Exporter les factures (5468 factures)" at bounding box center [711, 164] width 256 height 23
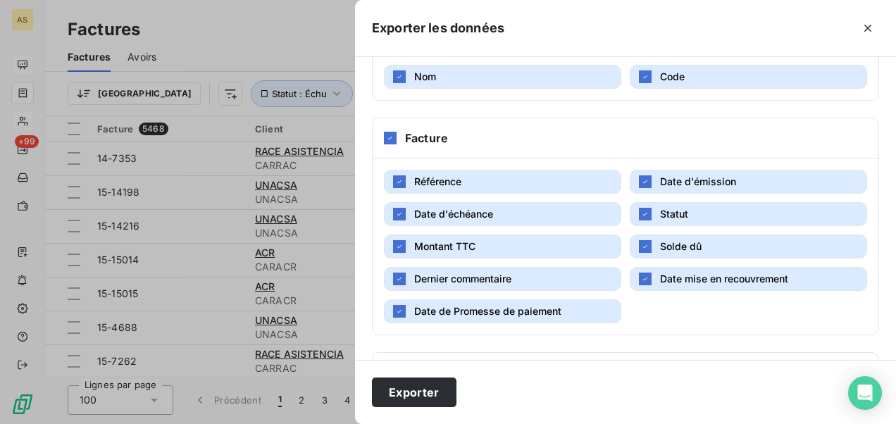
scroll to position [240, 0]
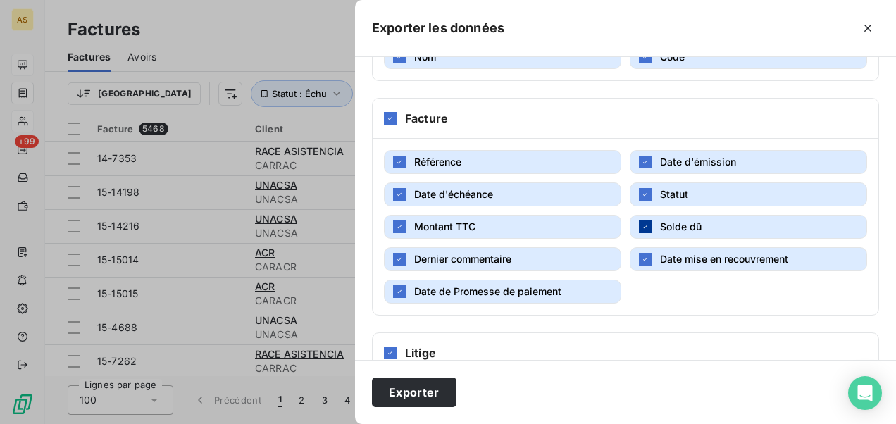
click at [641, 223] on icon "button" at bounding box center [645, 227] width 8 height 8
click at [641, 255] on icon "button" at bounding box center [645, 259] width 8 height 8
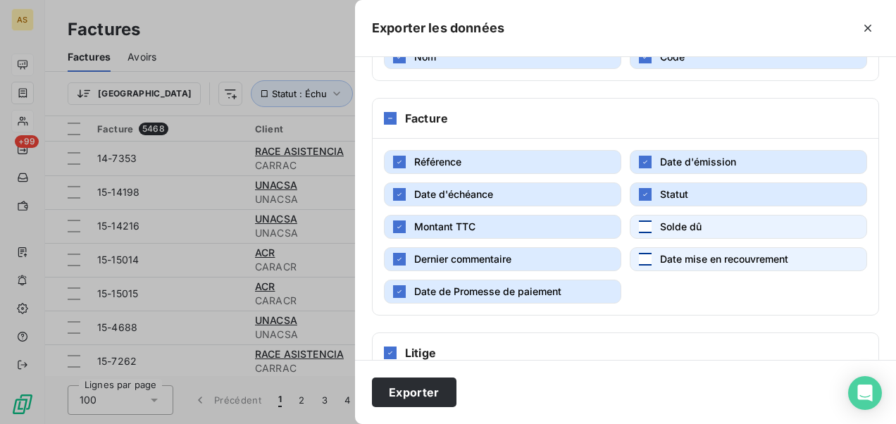
click at [631, 220] on button "Solde dû" at bounding box center [748, 227] width 237 height 24
click at [393, 253] on div "button" at bounding box center [399, 259] width 13 height 13
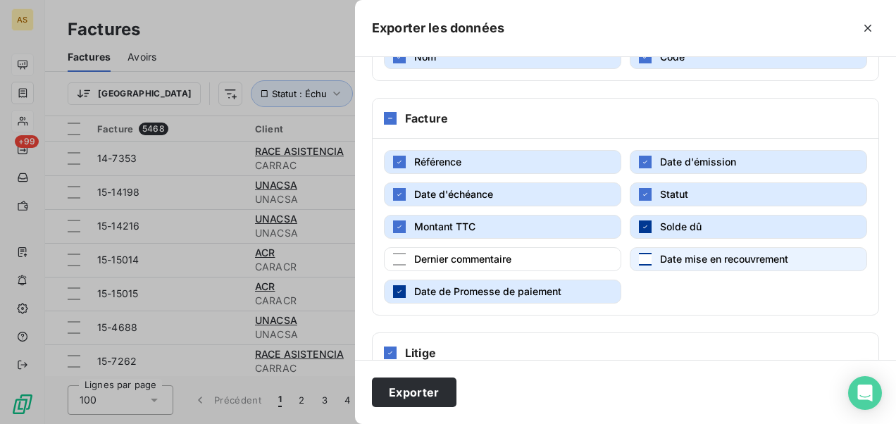
click at [399, 285] on div "button" at bounding box center [399, 291] width 13 height 13
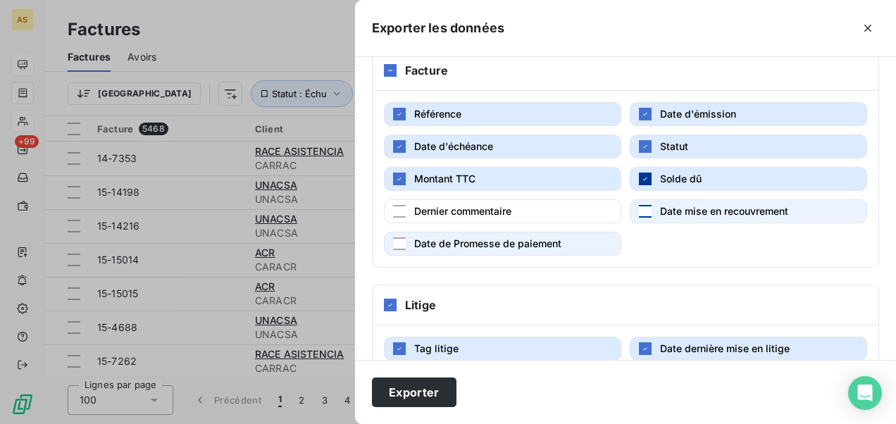
scroll to position [310, 0]
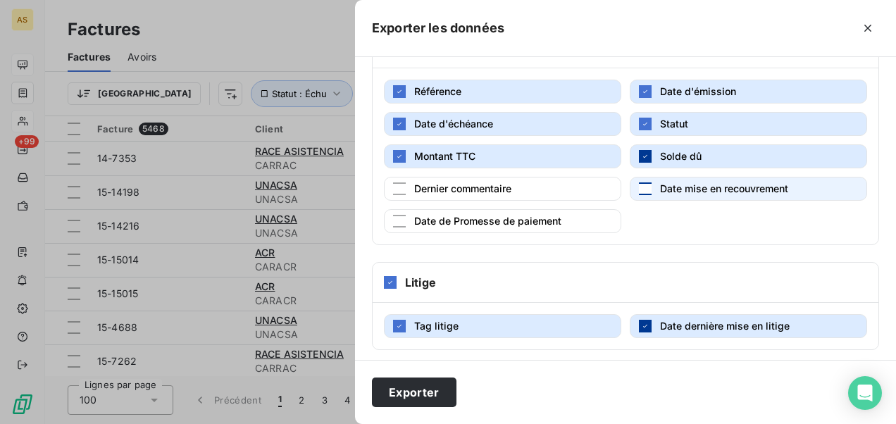
click at [642, 322] on icon "button" at bounding box center [645, 326] width 8 height 8
click at [392, 320] on button "Tag litige" at bounding box center [502, 326] width 237 height 24
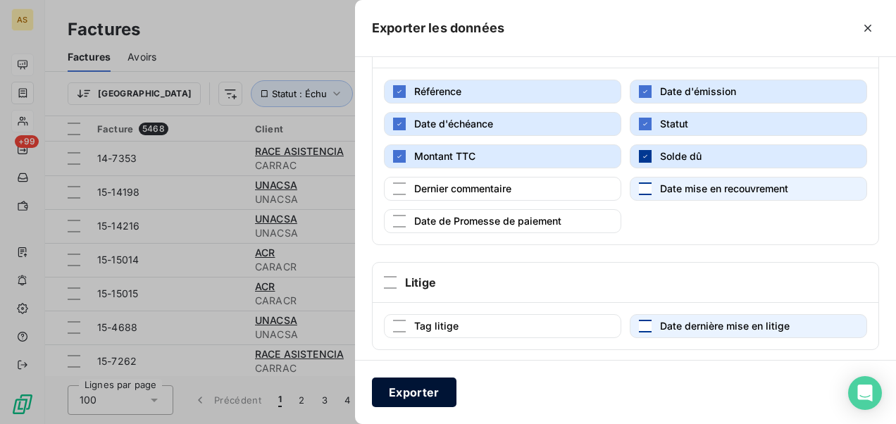
click at [419, 395] on button "Exporter" at bounding box center [414, 393] width 85 height 30
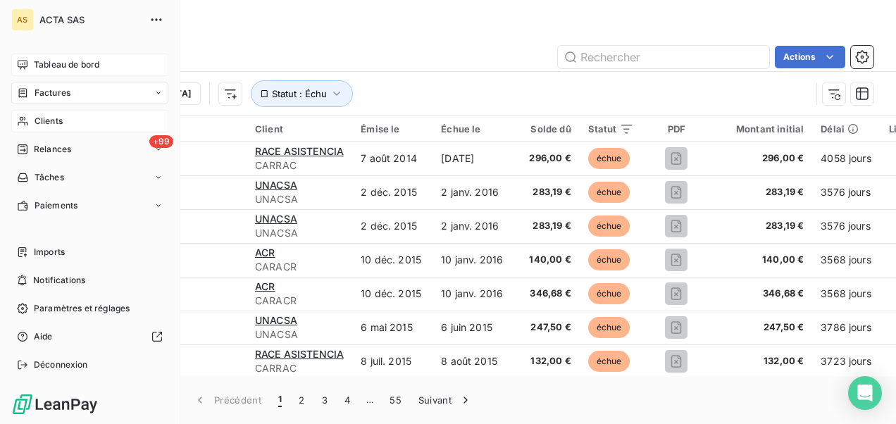
click at [42, 118] on span "Clients" at bounding box center [49, 121] width 28 height 13
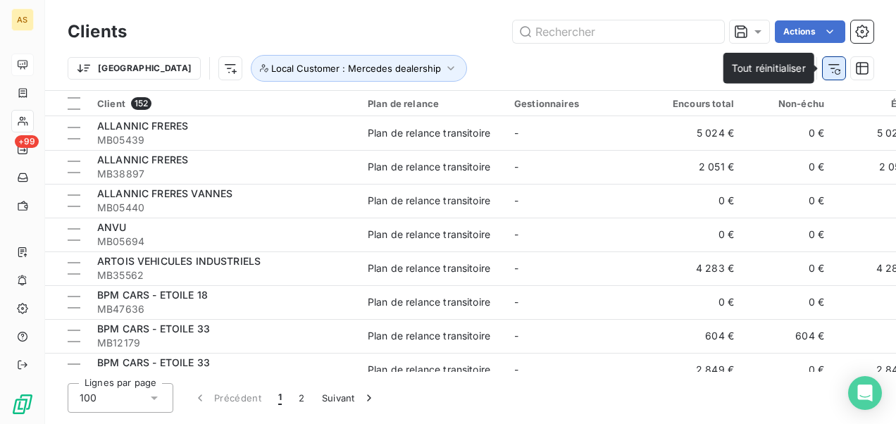
click at [831, 70] on icon "button" at bounding box center [834, 68] width 14 height 14
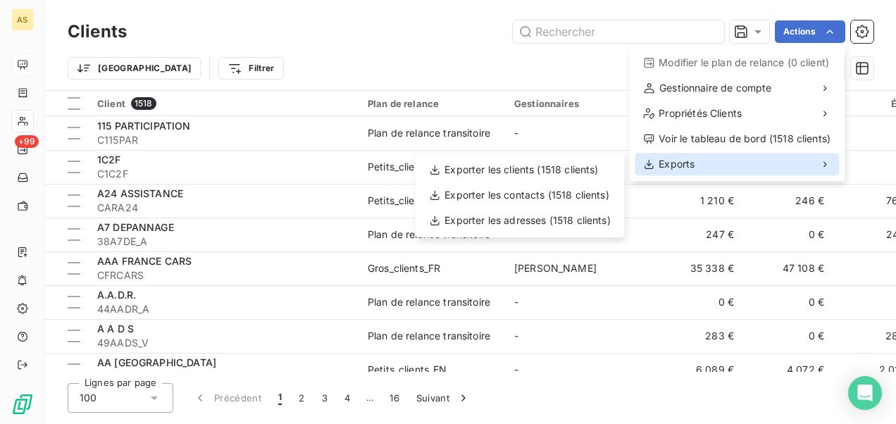
click at [680, 166] on span "Exports" at bounding box center [677, 164] width 36 height 14
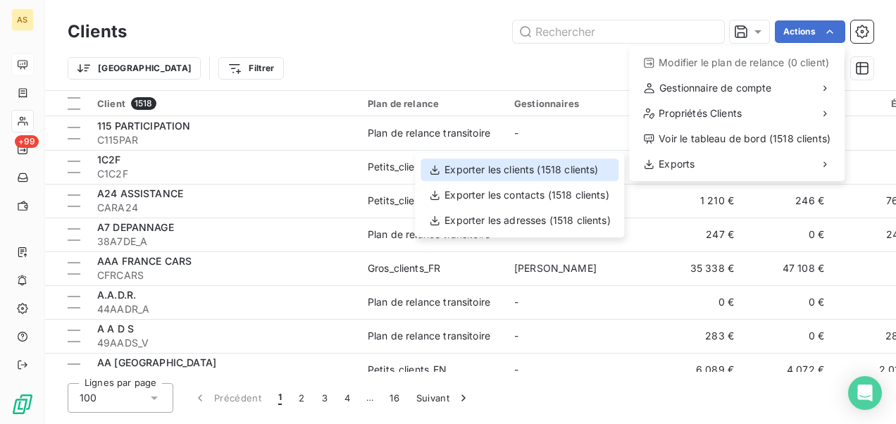
click at [583, 173] on div "Exporter les clients (1518 clients)" at bounding box center [520, 170] width 198 height 23
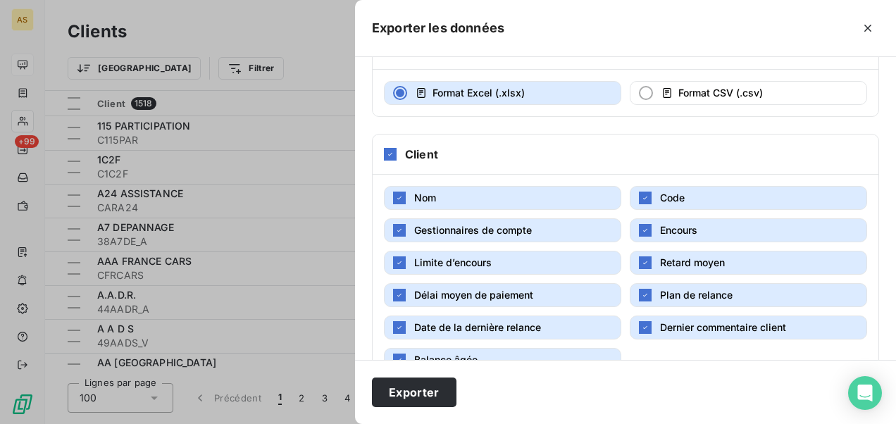
scroll to position [70, 0]
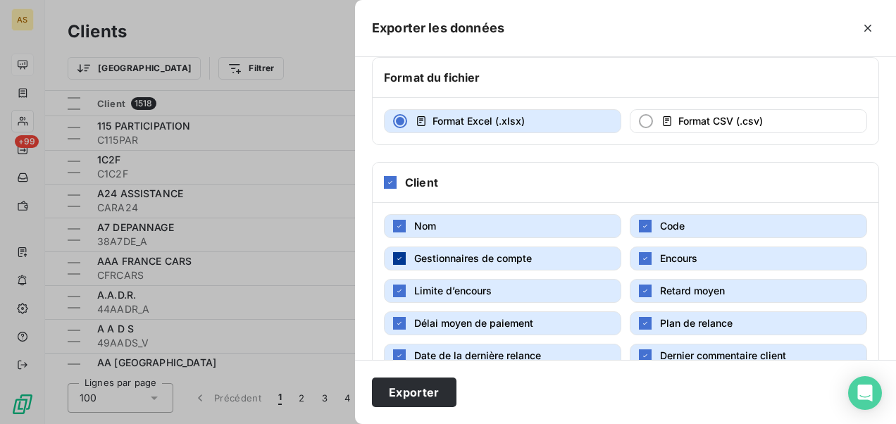
click at [399, 257] on icon "button" at bounding box center [399, 258] width 4 height 3
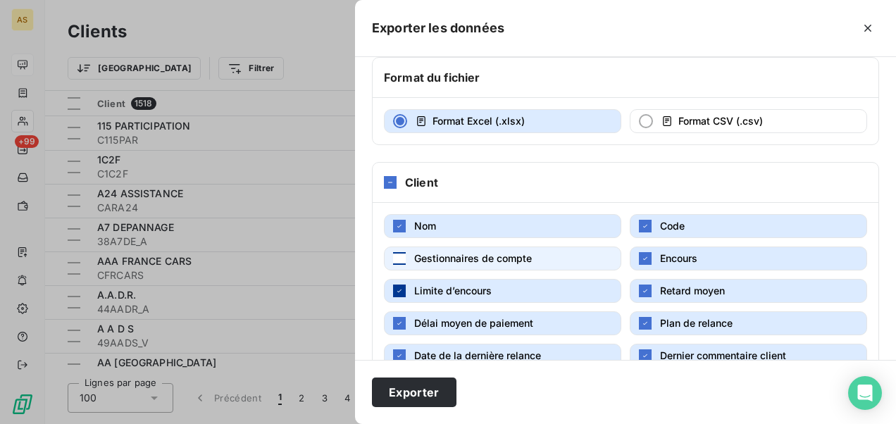
click at [395, 291] on icon "button" at bounding box center [399, 291] width 8 height 8
click at [397, 322] on icon "button" at bounding box center [399, 323] width 4 height 3
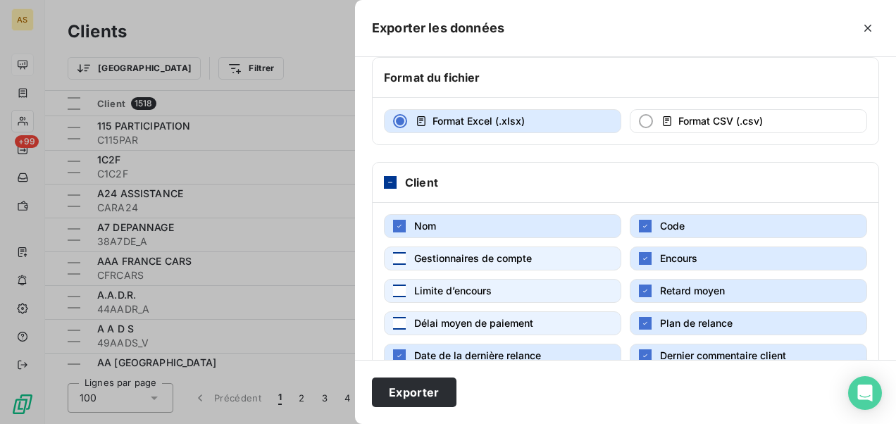
click at [387, 180] on icon at bounding box center [390, 182] width 8 height 8
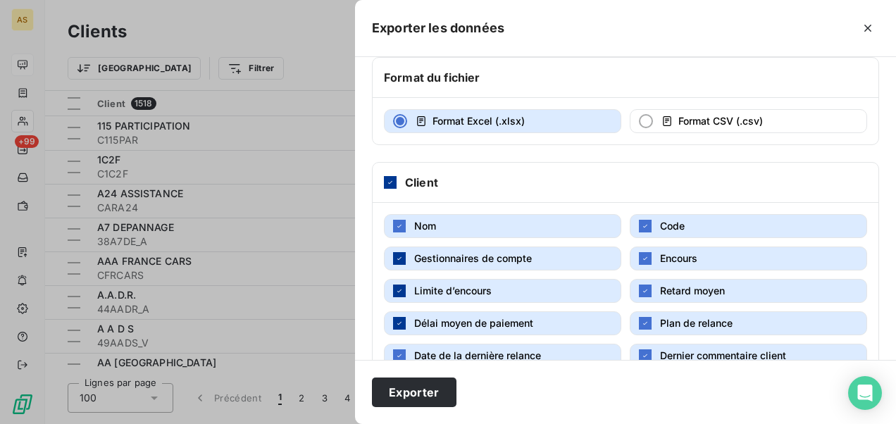
click at [390, 180] on icon at bounding box center [390, 182] width 8 height 8
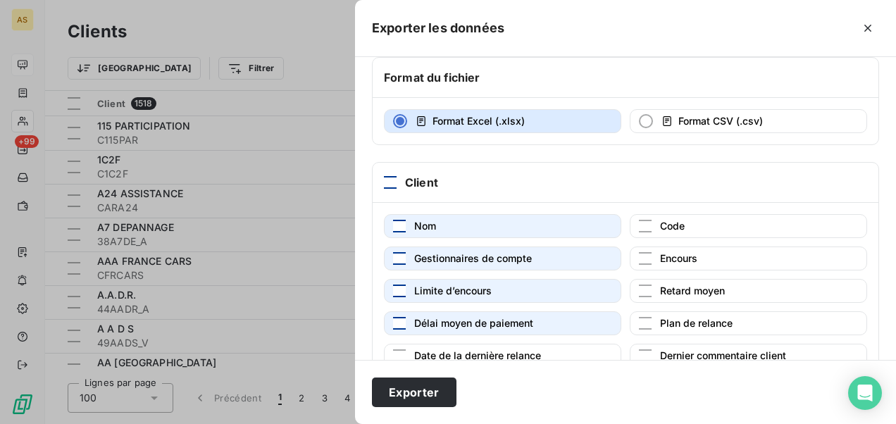
click at [397, 221] on div "button" at bounding box center [399, 226] width 13 height 13
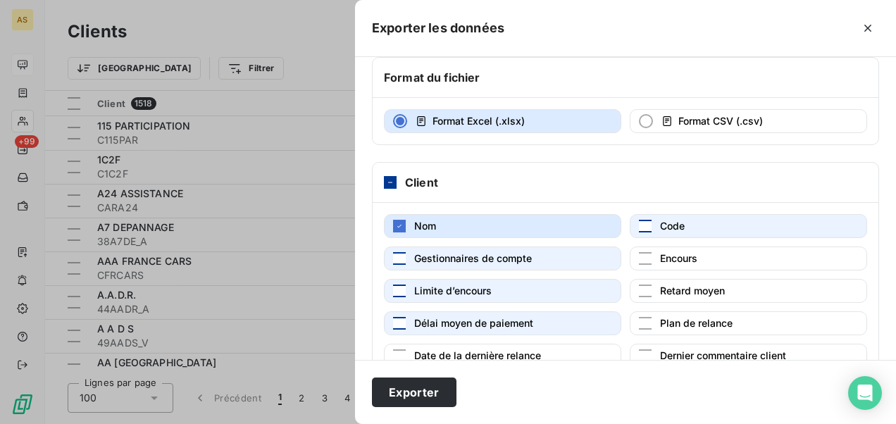
click at [639, 223] on div "button" at bounding box center [645, 226] width 13 height 13
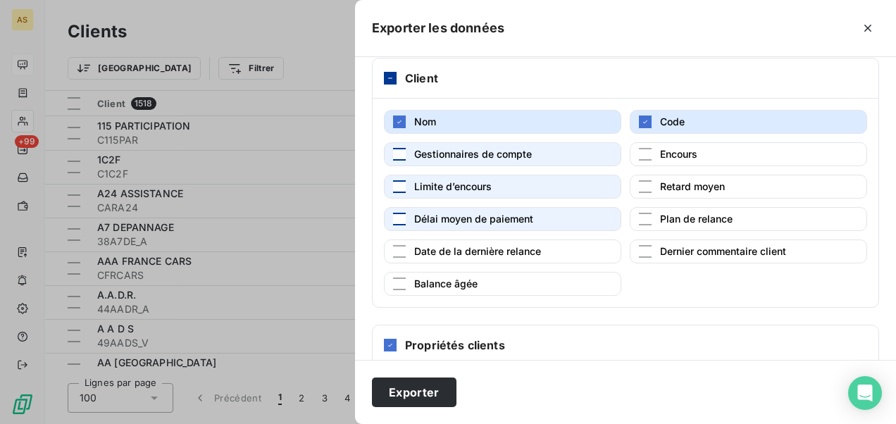
scroll to position [334, 0]
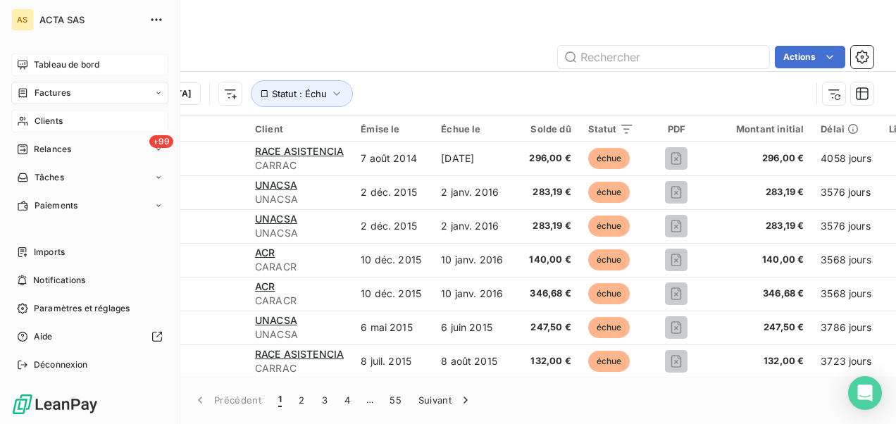
click at [61, 118] on span "Clients" at bounding box center [49, 121] width 28 height 13
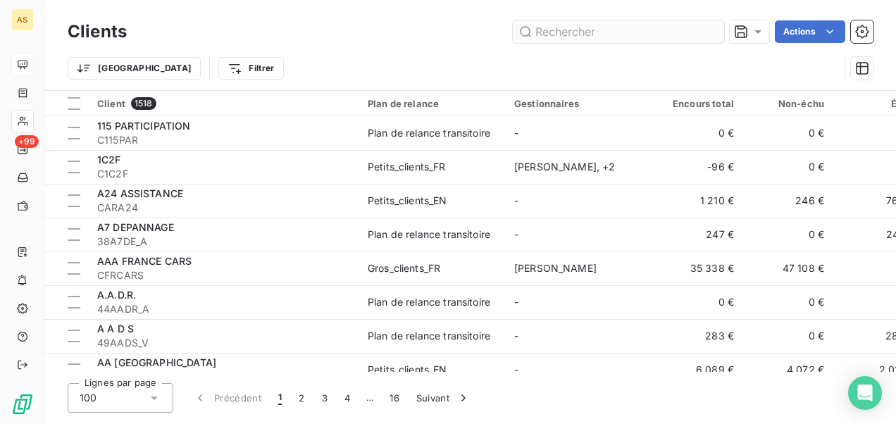
click at [550, 32] on input "text" at bounding box center [618, 31] width 211 height 23
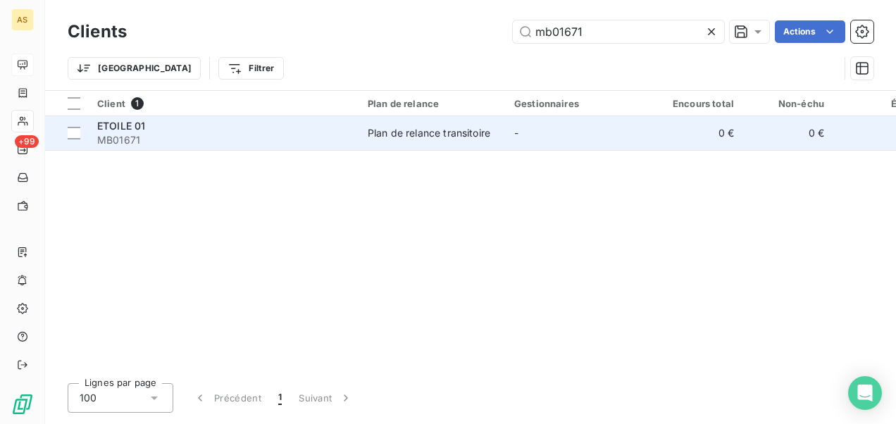
type input "mb01671"
click at [413, 138] on div "Plan de relance transitoire" at bounding box center [429, 133] width 123 height 14
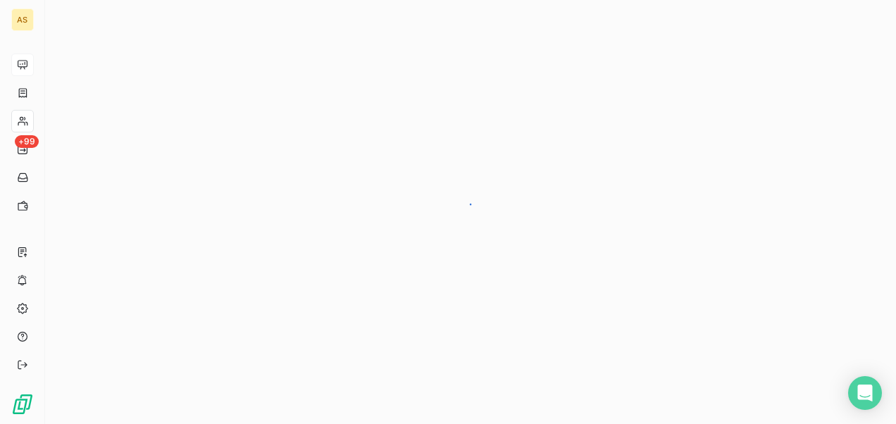
click at [413, 138] on div at bounding box center [470, 212] width 851 height 424
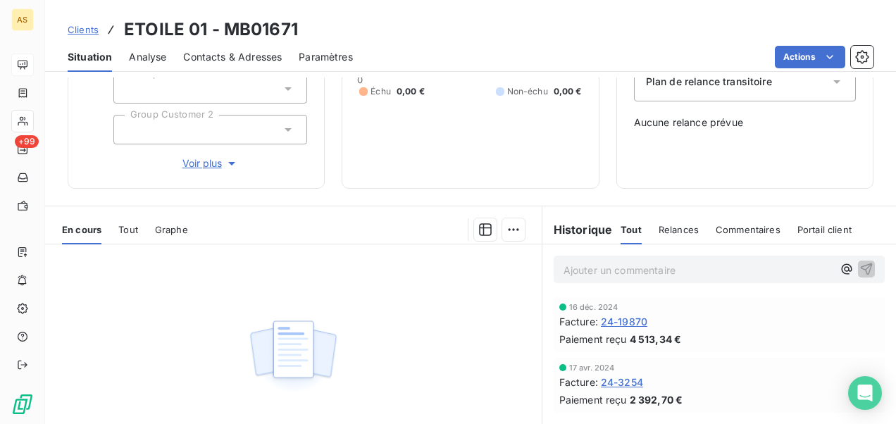
scroll to position [35, 0]
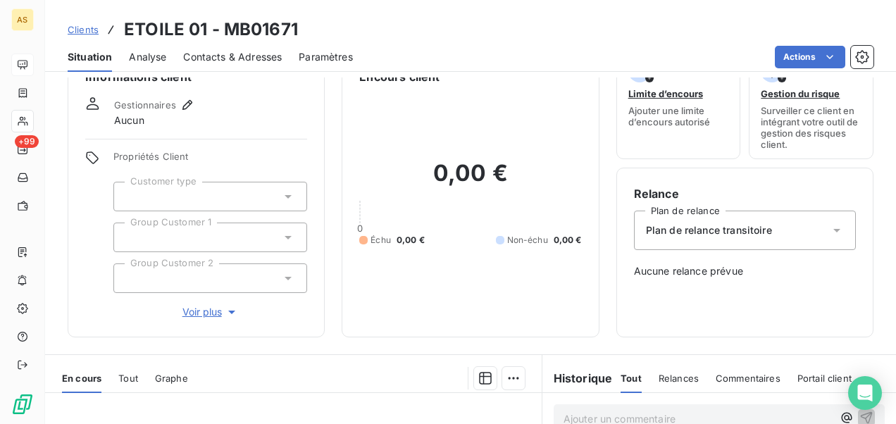
click at [80, 27] on span "Clients" at bounding box center [83, 29] width 31 height 11
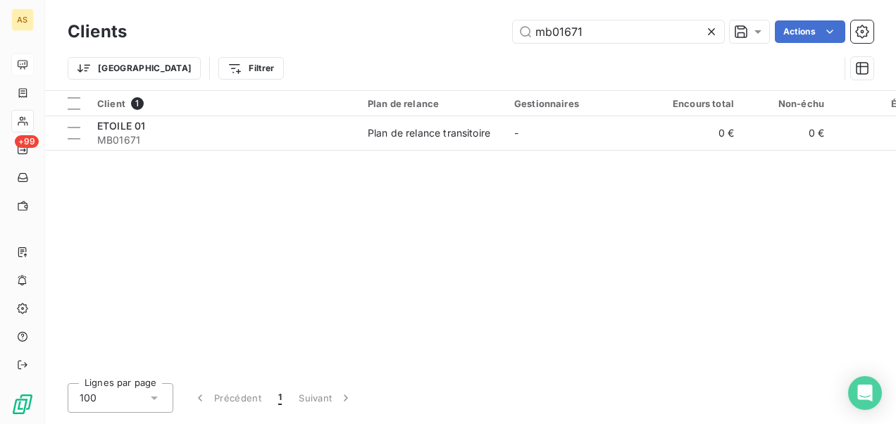
drag, startPoint x: 550, startPoint y: 33, endPoint x: 358, endPoint y: 8, distance: 193.2
click at [390, 35] on div "mb01671 Actions" at bounding box center [509, 31] width 730 height 23
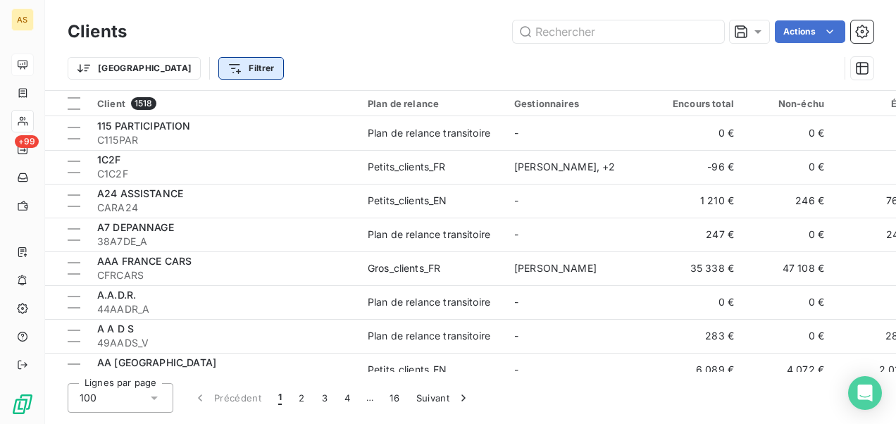
click at [189, 73] on html "AS +99 Clients Actions Trier Filtrer Client 1518 Plan de relance Gestionnaires …" at bounding box center [448, 212] width 896 height 424
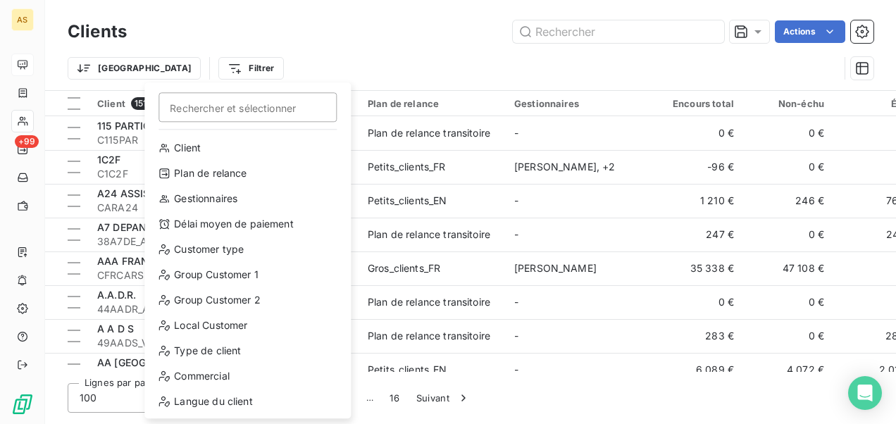
click at [542, 31] on html "AS +99 Clients Actions Trier Filtrer Rechercher et sélectionner Client Plan de …" at bounding box center [448, 212] width 896 height 424
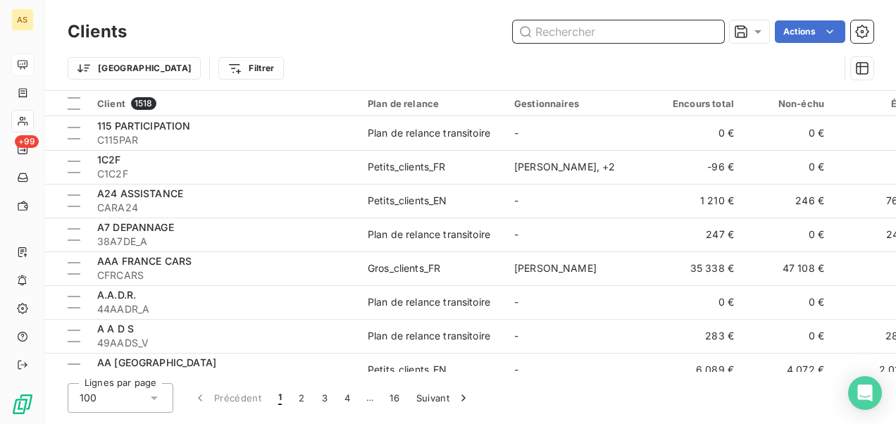
click at [554, 31] on input "text" at bounding box center [618, 31] width 211 height 23
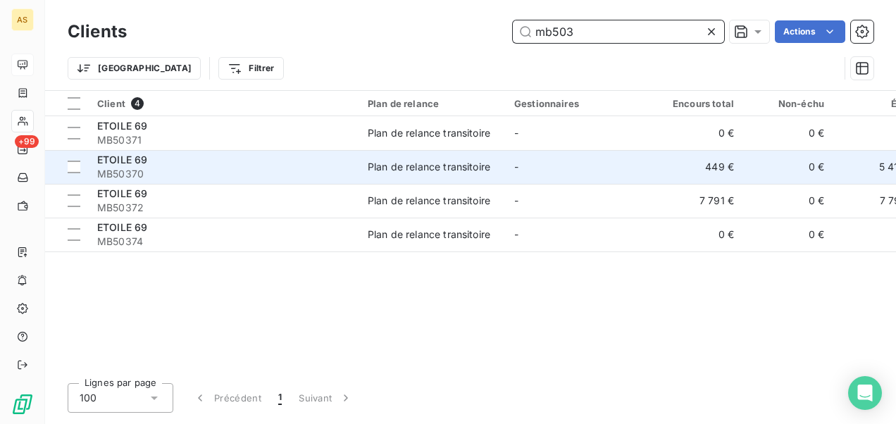
type input "mb503"
click at [688, 152] on td "449 €" at bounding box center [697, 167] width 90 height 34
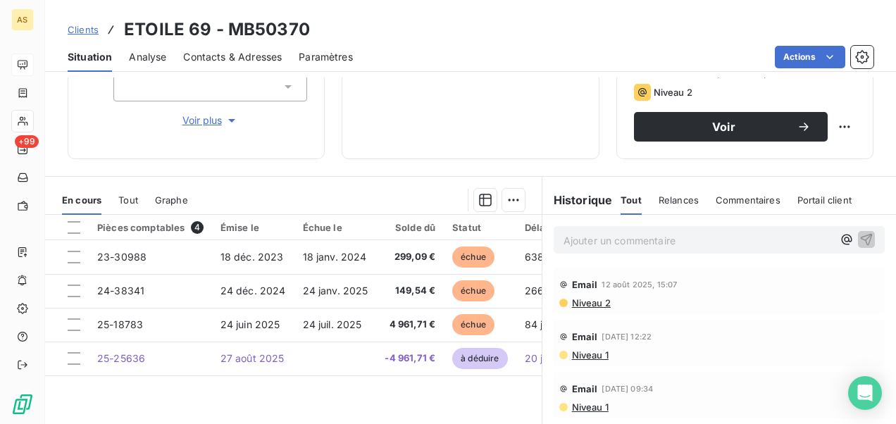
scroll to position [259, 0]
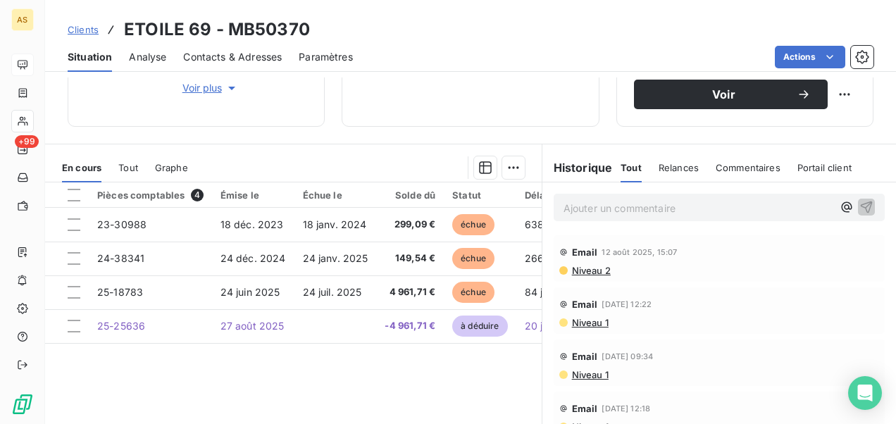
click at [65, 25] on div "Clients ETOILE 69 - MB50370" at bounding box center [470, 29] width 851 height 25
click at [77, 27] on span "Clients" at bounding box center [83, 29] width 31 height 11
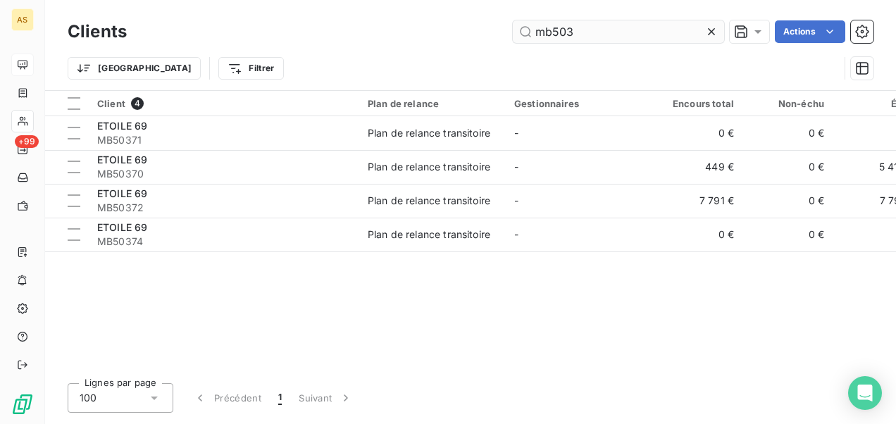
drag, startPoint x: 576, startPoint y: 32, endPoint x: 528, endPoint y: 34, distance: 47.2
click at [528, 34] on input "mb503" at bounding box center [618, 31] width 211 height 23
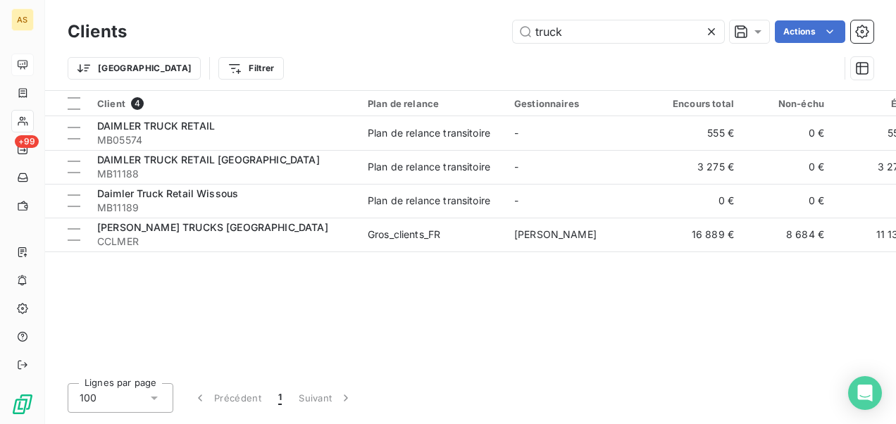
type input "truck"
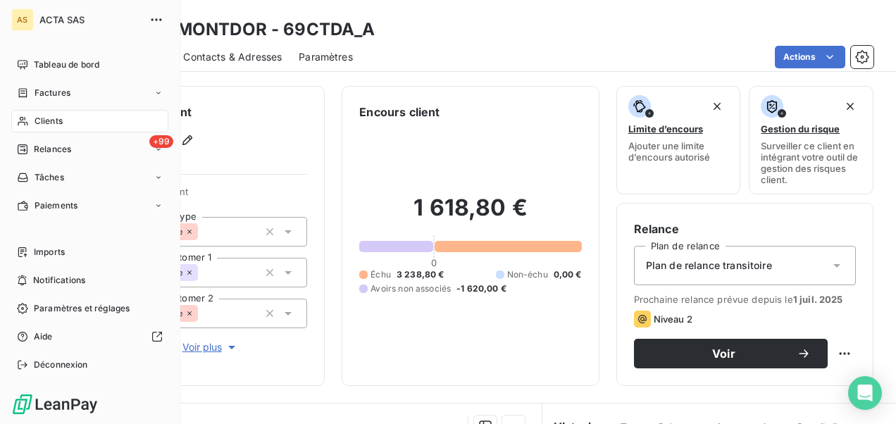
click at [51, 120] on span "Clients" at bounding box center [49, 121] width 28 height 13
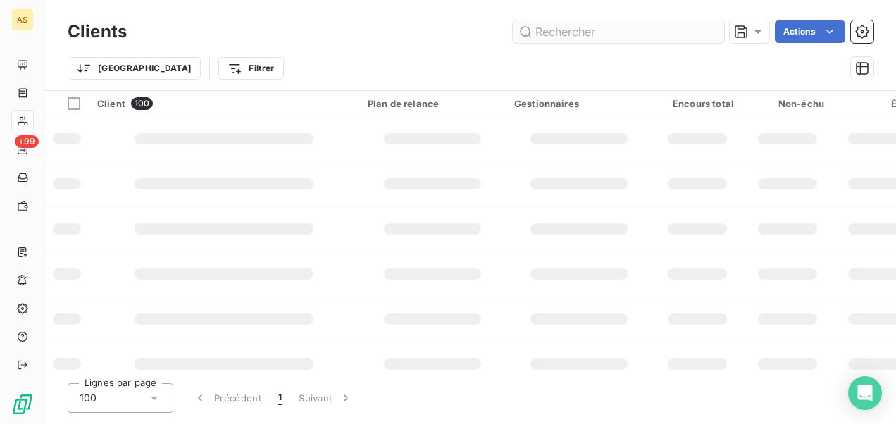
click at [549, 27] on input "text" at bounding box center [618, 31] width 211 height 23
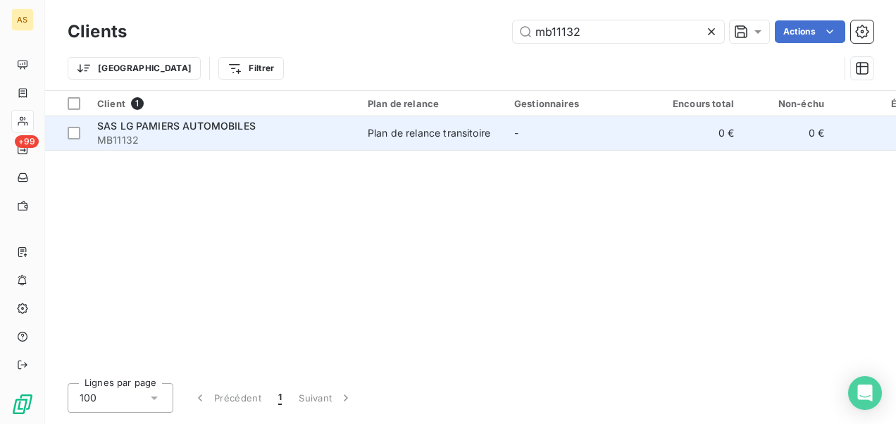
type input "mb11132"
click at [345, 139] on span "MB11132" at bounding box center [224, 140] width 254 height 14
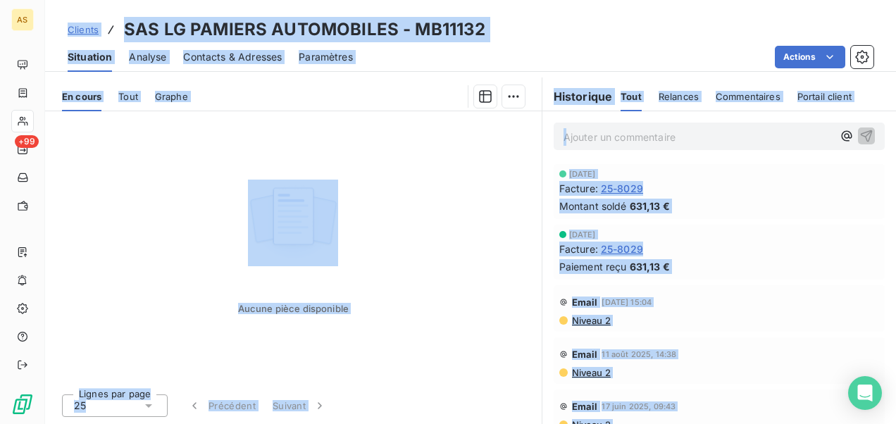
click at [478, 345] on div "Aucune pièce disponible" at bounding box center [293, 246] width 497 height 271
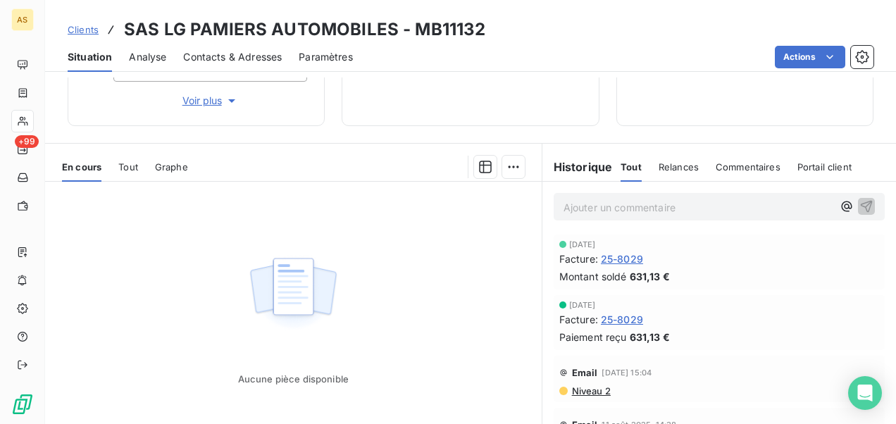
click at [84, 30] on span "Clients" at bounding box center [83, 29] width 31 height 11
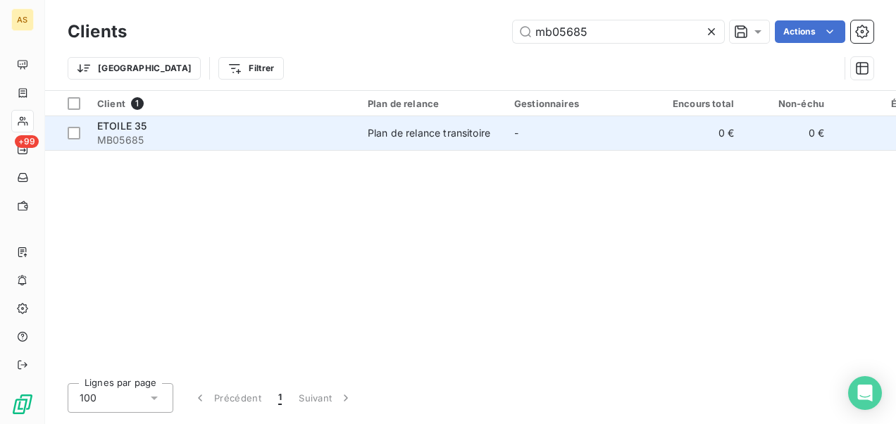
type input "mb05685"
click at [407, 132] on div "Plan de relance transitoire" at bounding box center [429, 133] width 123 height 14
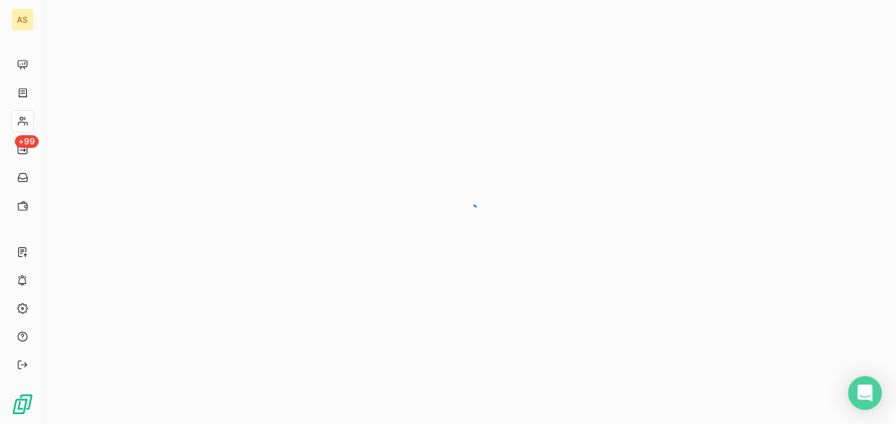
click at [407, 132] on div at bounding box center [470, 212] width 851 height 424
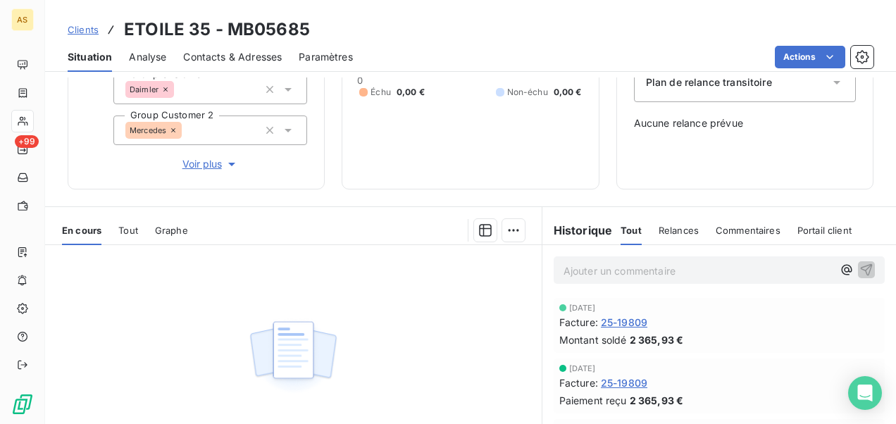
scroll to position [317, 0]
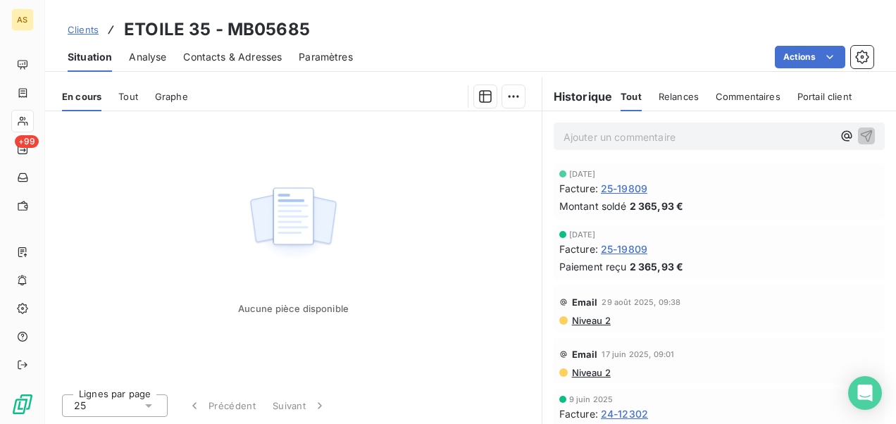
click at [82, 31] on span "Clients" at bounding box center [83, 29] width 31 height 11
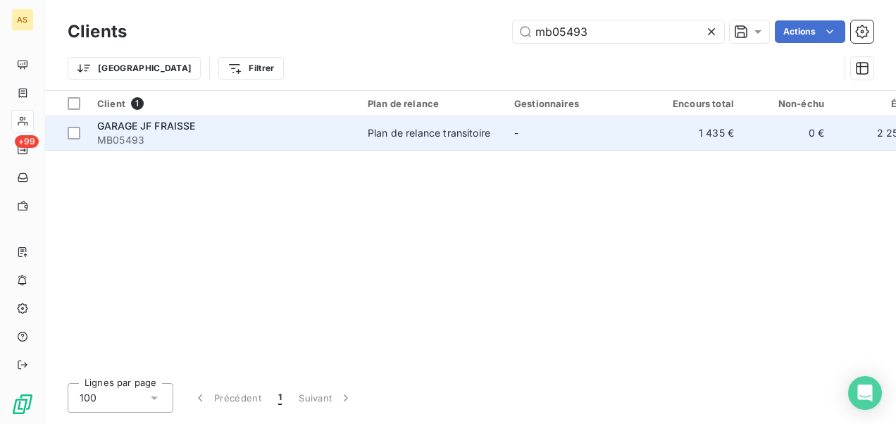
type input "mb05493"
click at [521, 139] on td "-" at bounding box center [579, 133] width 147 height 34
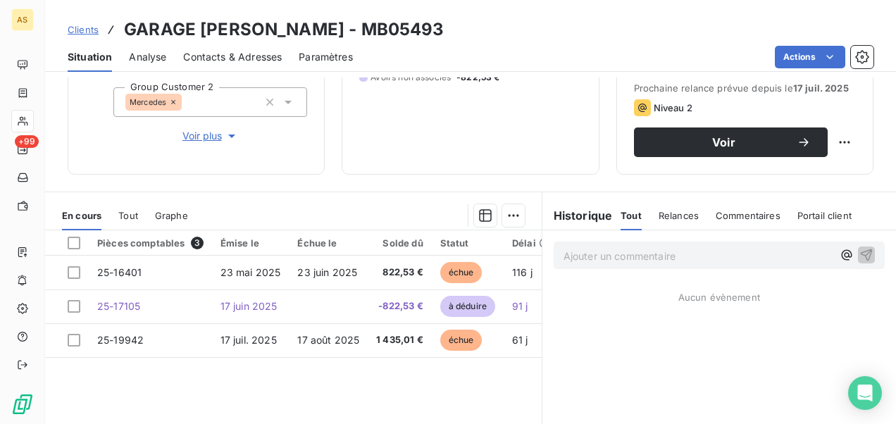
scroll to position [282, 0]
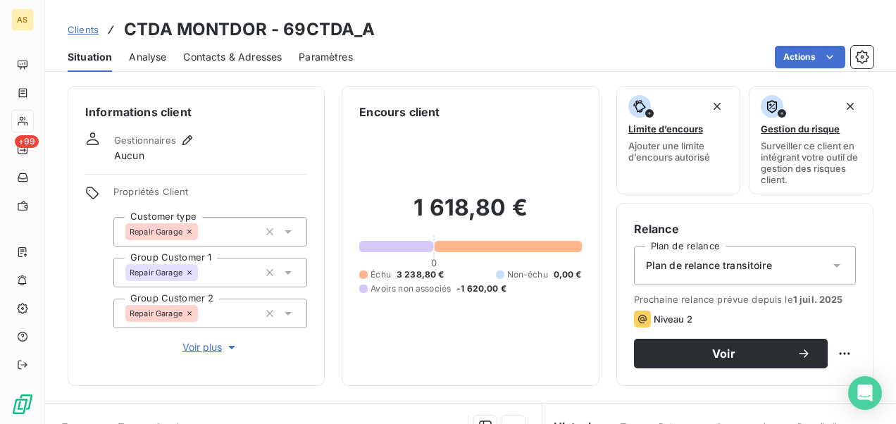
click at [87, 28] on span "Clients" at bounding box center [83, 29] width 31 height 11
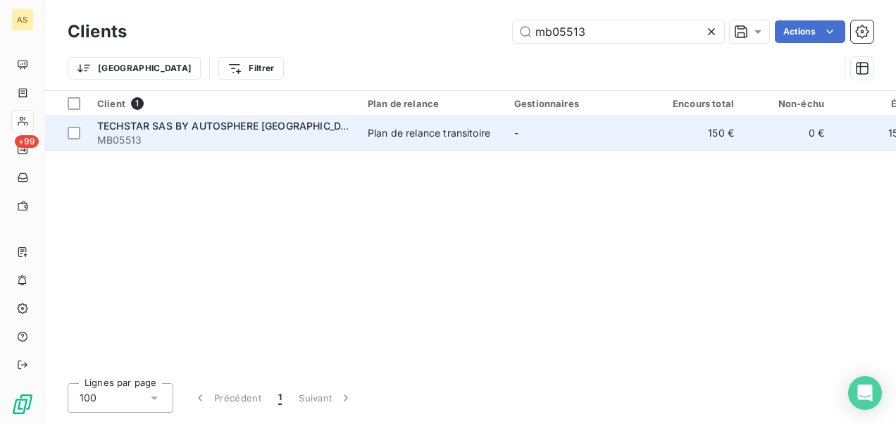
type input "mb05513"
click at [420, 131] on div "Plan de relance transitoire" at bounding box center [429, 133] width 123 height 14
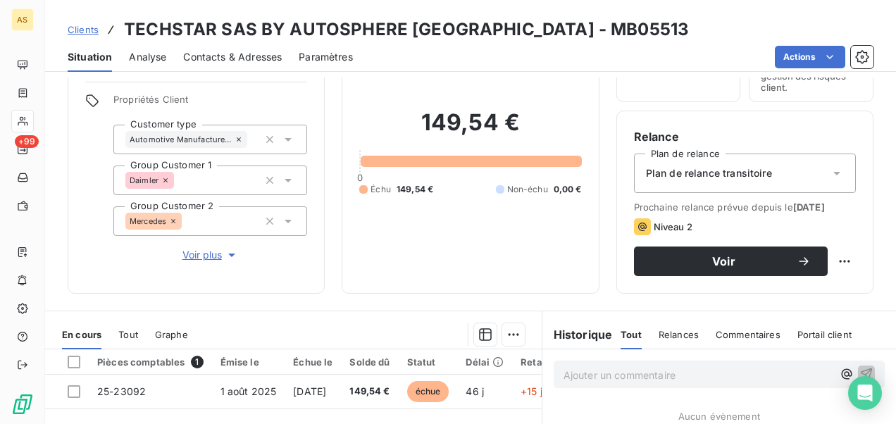
scroll to position [70, 0]
